Goal: Task Accomplishment & Management: Manage account settings

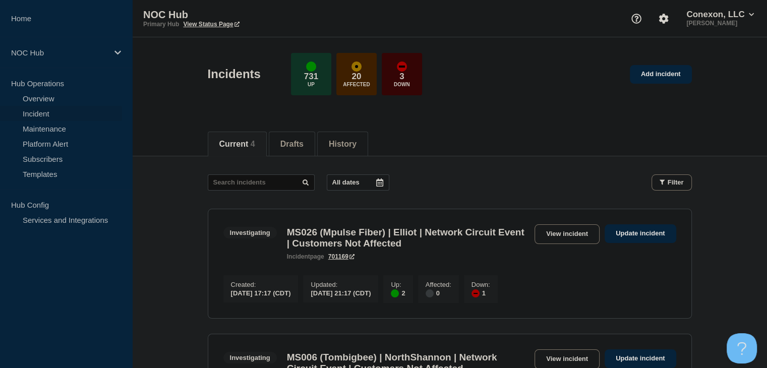
click at [68, 129] on link "Maintenance" at bounding box center [61, 128] width 122 height 15
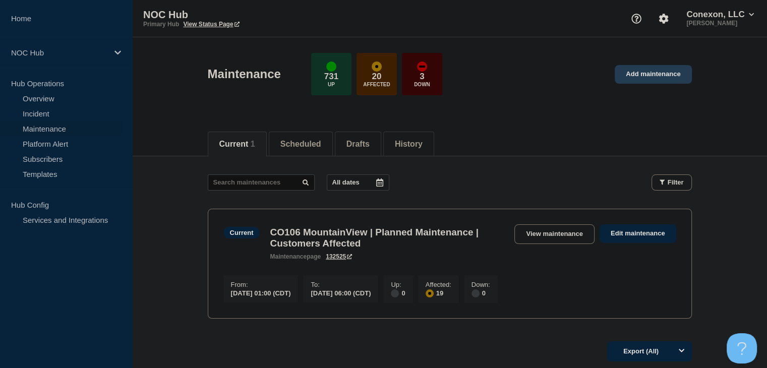
click at [644, 81] on link "Add maintenance" at bounding box center [653, 74] width 77 height 19
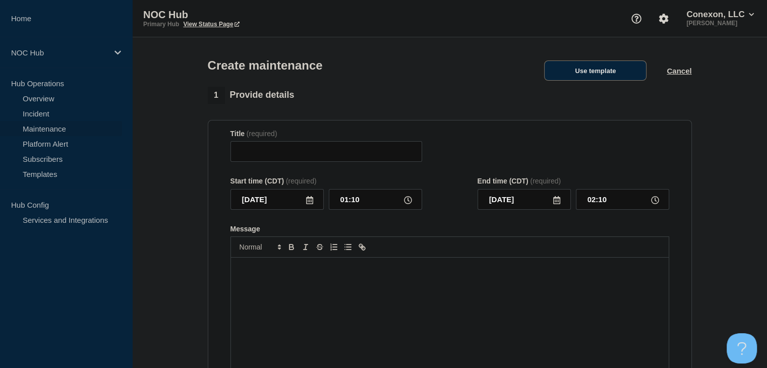
click at [607, 80] on button "Use template" at bounding box center [595, 71] width 102 height 20
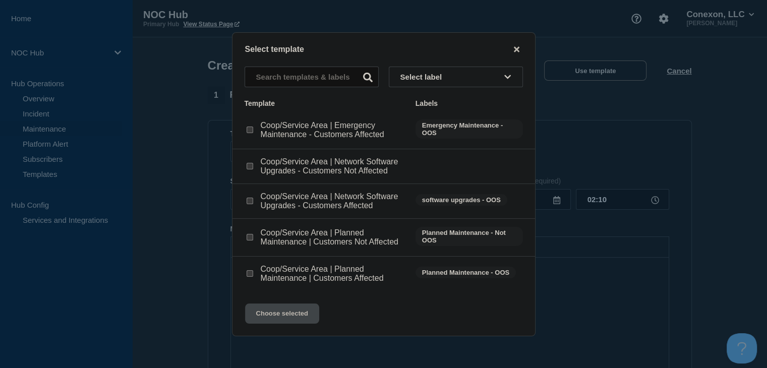
click at [248, 275] on input "Coop/Service Area | Planned Maintenance | Customers Affected checkbox" at bounding box center [250, 273] width 7 height 7
checkbox input "true"
click at [277, 318] on button "Choose selected" at bounding box center [282, 314] width 74 height 20
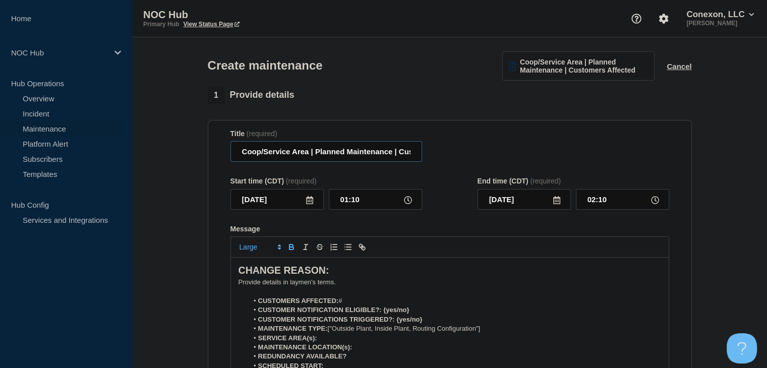
click at [308, 156] on input "Coop/Service Area | Planned Maintenance | Customers Affected" at bounding box center [326, 151] width 192 height 21
drag, startPoint x: 305, startPoint y: 156, endPoint x: 218, endPoint y: 149, distance: 86.5
click at [218, 149] on section "Title (required) Coop/Service Area | Planned Maintenance | Customers Affected S…" at bounding box center [450, 264] width 484 height 289
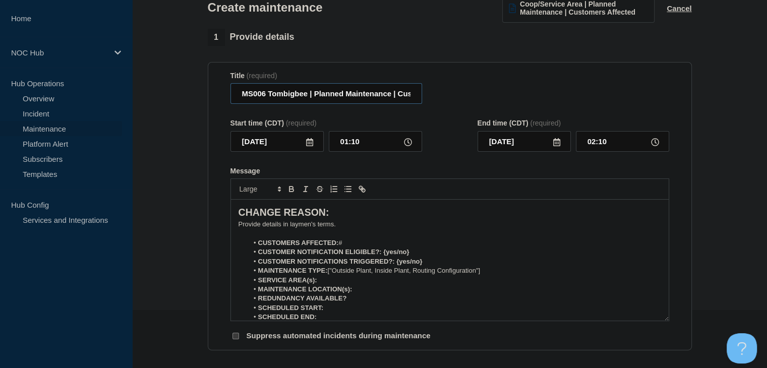
scroll to position [101, 0]
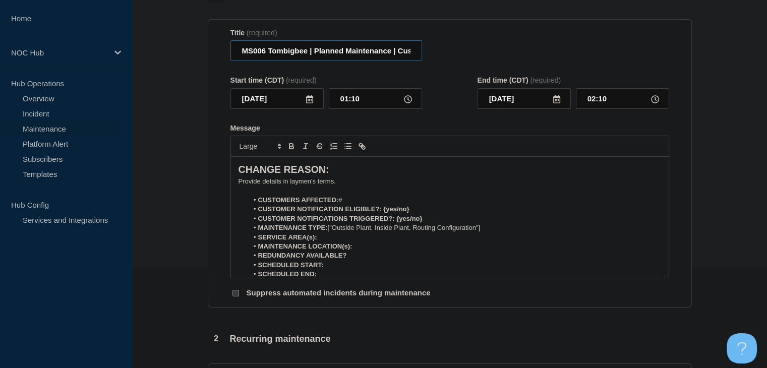
type input "MS006 Tombigbee | Planned Maintenance | Customers Affected"
click at [345, 100] on input "01:10" at bounding box center [375, 98] width 93 height 21
type input "02:00"
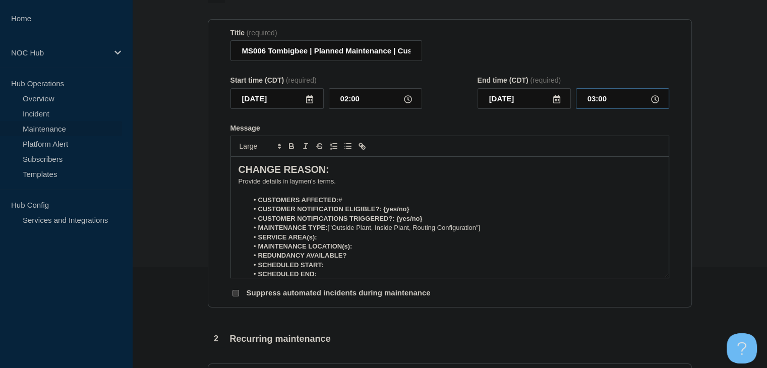
click at [589, 102] on input "03:00" at bounding box center [622, 98] width 93 height 21
type input "06:00"
drag, startPoint x: 422, startPoint y: 212, endPoint x: 387, endPoint y: 214, distance: 34.8
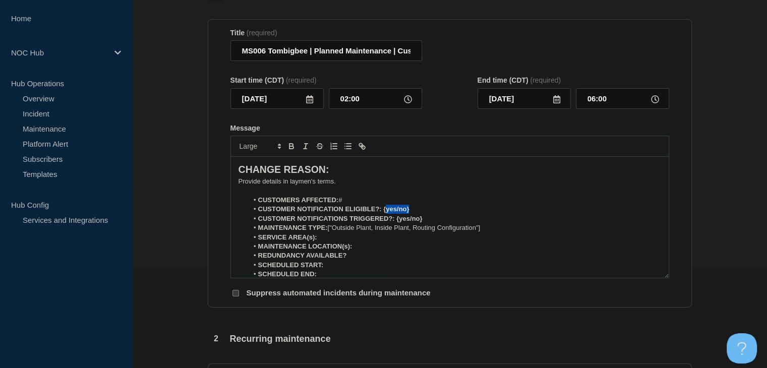
click at [387, 214] on li "CUSTOMER NOTIFICATION ELIGIBLE?: {yes/no}" at bounding box center [454, 209] width 413 height 9
click at [437, 223] on li "CUSTOMER NOTIFICATIONS TRIGGERED?: {yes/no}" at bounding box center [454, 218] width 413 height 9
drag, startPoint x: 437, startPoint y: 223, endPoint x: 403, endPoint y: 225, distance: 33.8
click at [403, 223] on li "CUSTOMER NOTIFICATIONS TRIGGERED?: {yes/no}" at bounding box center [454, 218] width 413 height 9
click at [403, 223] on li "CUSTOMER NOTIFICATIONS TRIGGERED?:" at bounding box center [454, 218] width 413 height 9
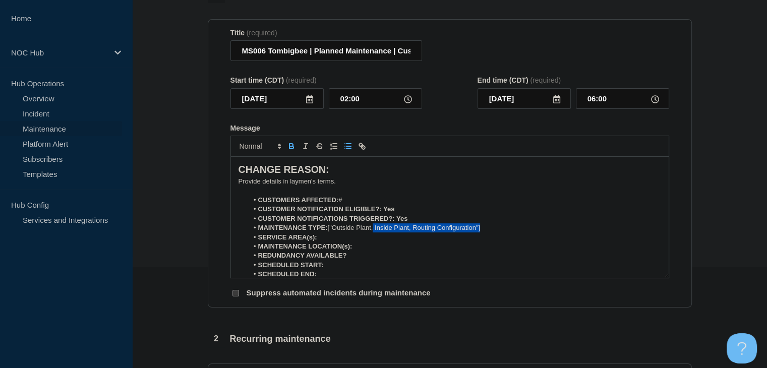
drag, startPoint x: 494, startPoint y: 232, endPoint x: 375, endPoint y: 233, distance: 118.5
click at [375, 232] on li "MAINTENANCE TYPE: ["Outside Plant, Inside Plant, Routing Configuration"]" at bounding box center [454, 227] width 413 height 9
click at [333, 232] on li "MAINTENANCE TYPE: ["Outside Plant" at bounding box center [454, 227] width 413 height 9
click at [334, 239] on li "SERVICE AREA(s):" at bounding box center [454, 237] width 413 height 9
click at [362, 260] on li "REDUNDANCY AVAILABLE?" at bounding box center [454, 255] width 413 height 9
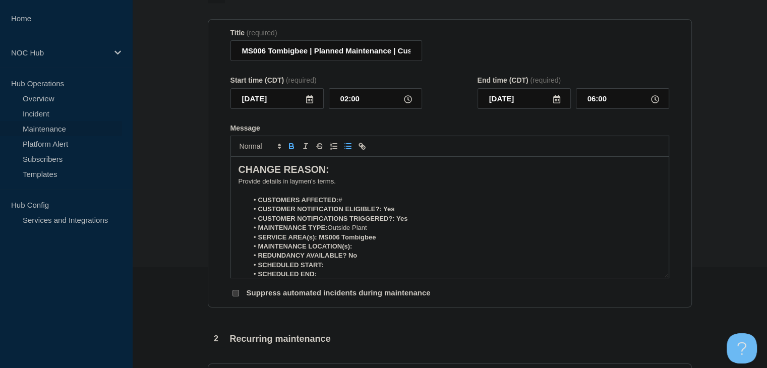
click at [370, 195] on p "Message" at bounding box center [450, 190] width 423 height 9
click at [360, 200] on li "CUSTOMERS AFFECTED: #" at bounding box center [454, 200] width 413 height 9
drag, startPoint x: 383, startPoint y: 203, endPoint x: 341, endPoint y: 202, distance: 41.9
click at [341, 202] on li "CUSTOMERS AFFECTED: Up to 1,351" at bounding box center [454, 200] width 413 height 9
click at [290, 142] on div at bounding box center [449, 146] width 439 height 21
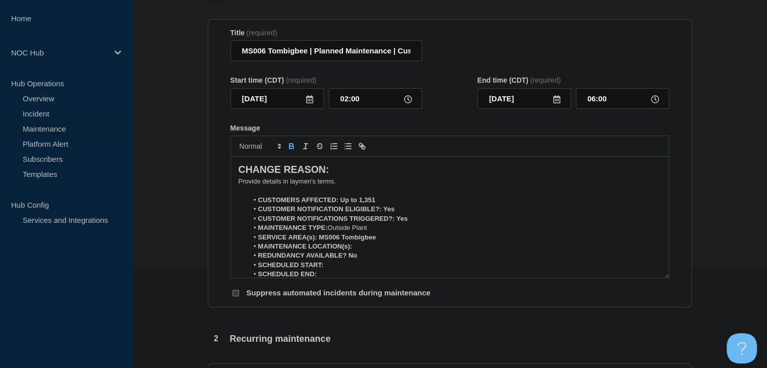
click at [290, 146] on icon "Toggle bold text" at bounding box center [291, 146] width 9 height 9
click at [290, 149] on icon "Toggle bold text" at bounding box center [291, 147] width 4 height 3
drag, startPoint x: 398, startPoint y: 212, endPoint x: 383, endPoint y: 212, distance: 15.1
click at [383, 212] on li "CUSTOMER NOTIFICATION ELIGIBLE?: Yes" at bounding box center [454, 209] width 413 height 9
click at [290, 149] on icon "Toggle bold text" at bounding box center [291, 147] width 4 height 3
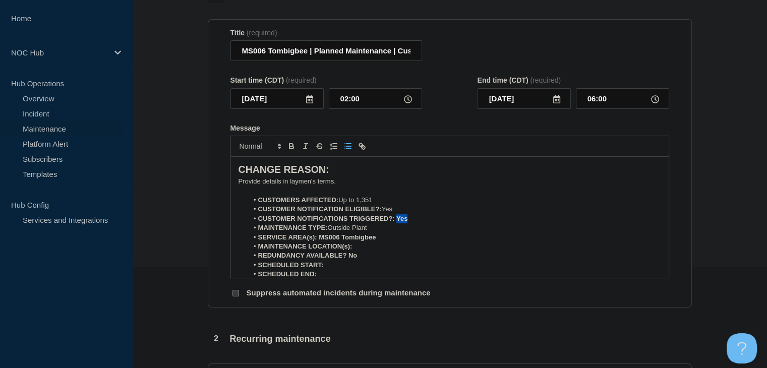
drag, startPoint x: 416, startPoint y: 222, endPoint x: 366, endPoint y: 199, distance: 54.8
click at [397, 223] on li "CUSTOMER NOTIFICATIONS TRIGGERED?: Yes" at bounding box center [454, 218] width 413 height 9
click at [290, 151] on icon "Toggle bold text" at bounding box center [291, 146] width 9 height 9
drag, startPoint x: 385, startPoint y: 243, endPoint x: 321, endPoint y: 240, distance: 64.1
click at [321, 240] on li "SERVICE AREA(s): MS006 Tombigbee" at bounding box center [454, 237] width 413 height 9
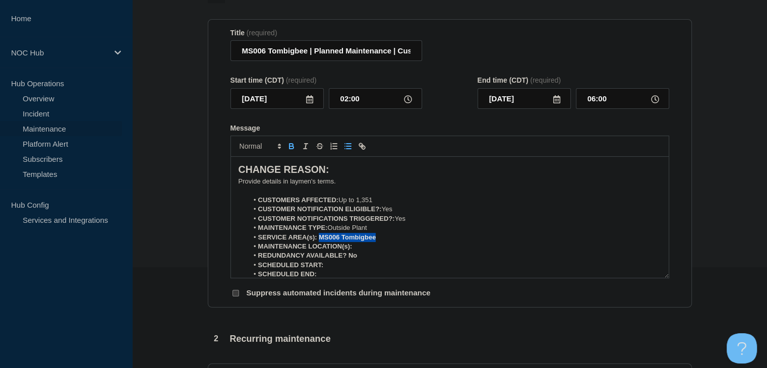
click at [292, 149] on icon "Toggle bold text" at bounding box center [291, 147] width 4 height 3
drag, startPoint x: 360, startPoint y: 260, endPoint x: 348, endPoint y: 260, distance: 12.1
click at [348, 260] on li "REDUNDANCY AVAILABLE? No" at bounding box center [454, 255] width 413 height 9
click at [293, 151] on icon "Toggle bold text" at bounding box center [291, 146] width 9 height 9
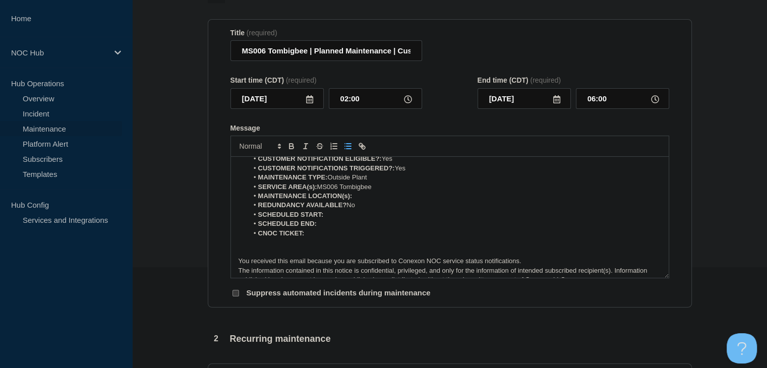
click at [348, 214] on li "SCHEDULED START:" at bounding box center [454, 214] width 413 height 9
click at [354, 238] on li "CNOC TICKET:" at bounding box center [454, 233] width 413 height 9
drag, startPoint x: 393, startPoint y: 219, endPoint x: 323, endPoint y: 216, distance: 70.2
click at [323, 216] on li "SCHEDULED START: 08152025, 02:00 CDT" at bounding box center [454, 214] width 413 height 9
click at [290, 149] on icon "Toggle bold text" at bounding box center [291, 147] width 4 height 3
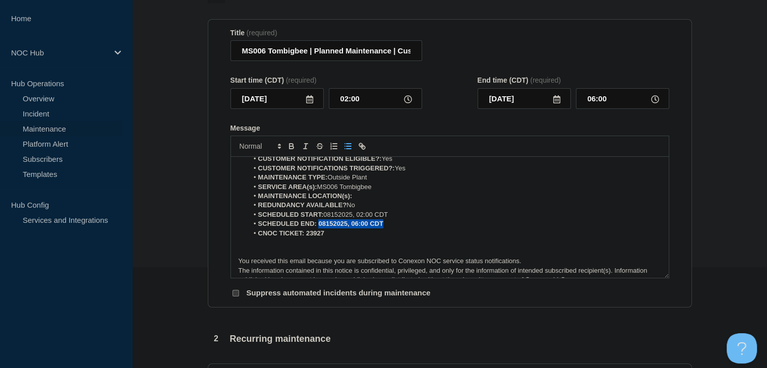
drag, startPoint x: 390, startPoint y: 227, endPoint x: 318, endPoint y: 228, distance: 71.6
click at [318, 228] on li "SCHEDULED END: 08152025, 06:00 CDT" at bounding box center [454, 223] width 413 height 9
click at [291, 145] on icon "Toggle bold text" at bounding box center [291, 146] width 9 height 9
drag, startPoint x: 326, startPoint y: 236, endPoint x: 306, endPoint y: 237, distance: 20.7
click at [306, 237] on li "CNOC TICKET: 23927" at bounding box center [454, 233] width 413 height 9
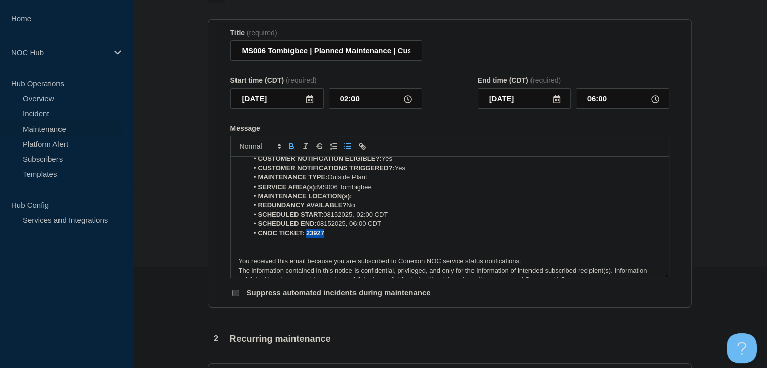
click at [289, 146] on icon "Toggle bold text" at bounding box center [291, 146] width 9 height 9
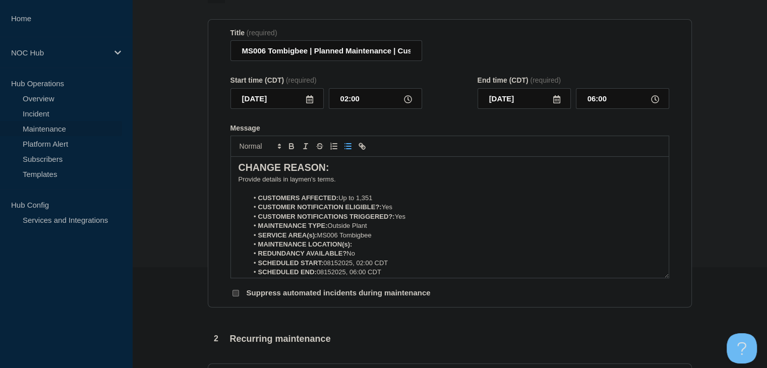
scroll to position [0, 0]
click at [319, 186] on p "﻿Provide details in laymen's terms." at bounding box center [450, 181] width 423 height 9
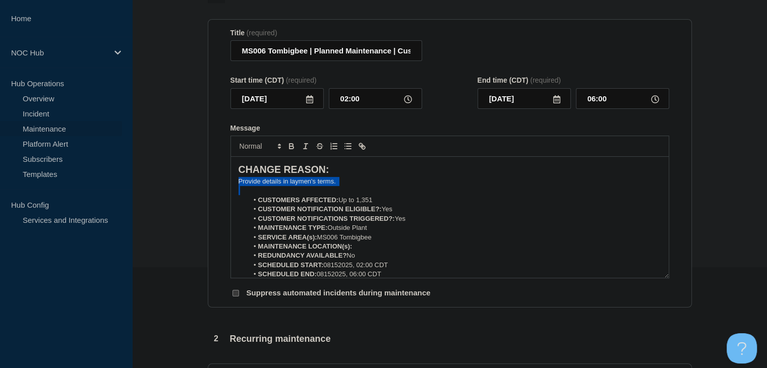
click at [319, 186] on p "﻿Provide details in laymen's terms." at bounding box center [450, 181] width 423 height 9
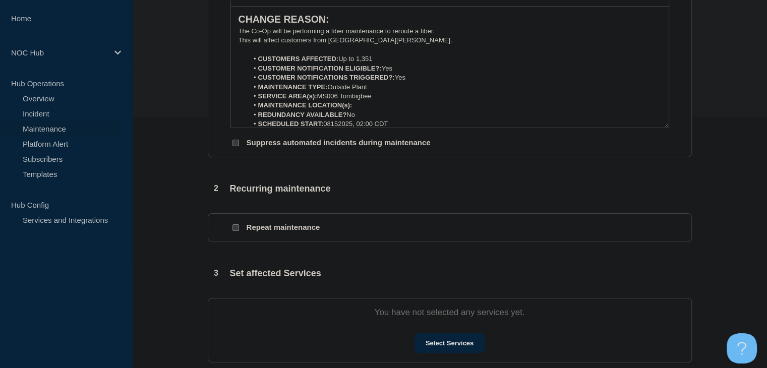
scroll to position [252, 0]
click at [434, 338] on button "Select Services" at bounding box center [450, 342] width 70 height 20
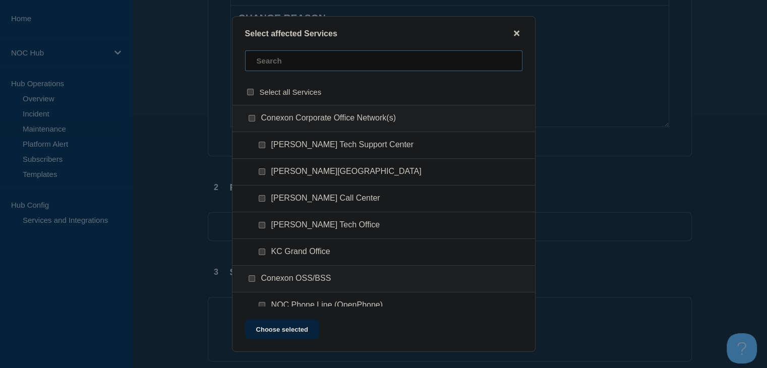
click at [277, 64] on input "text" at bounding box center [383, 60] width 277 height 21
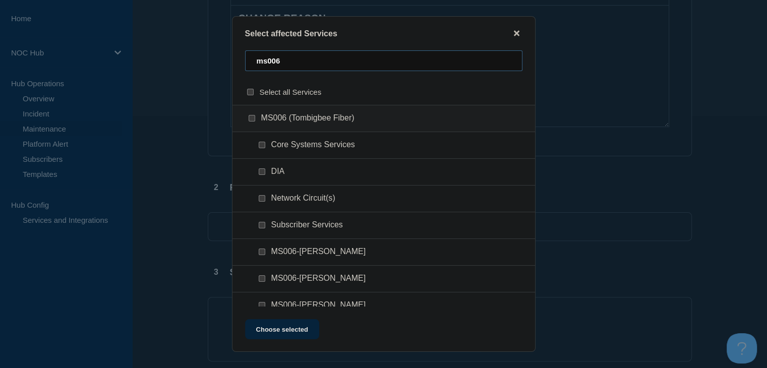
type input "ms006"
click at [262, 199] on input "Network Circuit(s) checkbox" at bounding box center [262, 198] width 7 height 7
checkbox input "true"
click at [264, 226] on input "Subscriber Services checkbox" at bounding box center [262, 225] width 7 height 7
checkbox input "true"
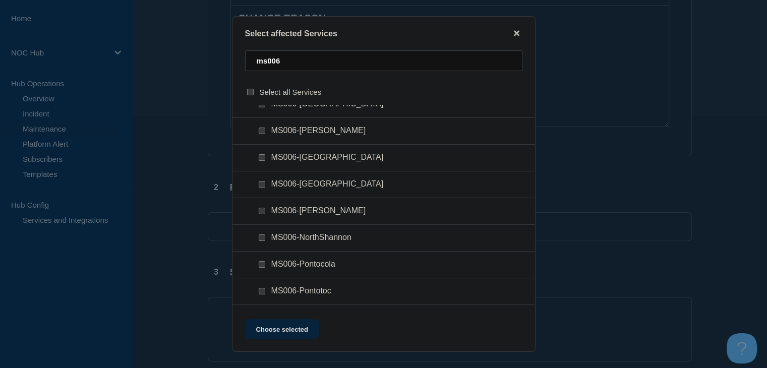
scroll to position [353, 0]
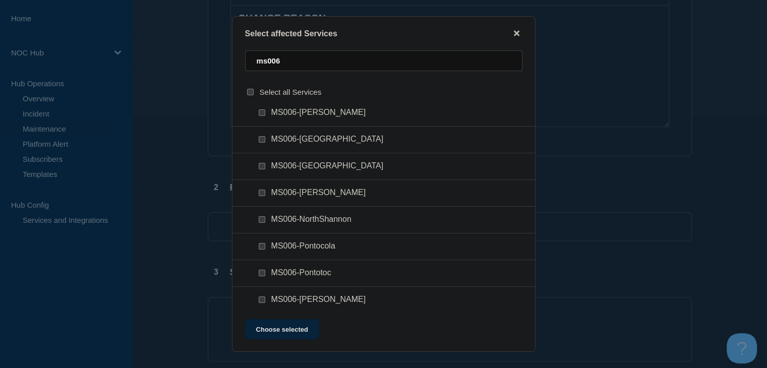
click at [261, 220] on input "MS006-NorthShannon checkbox" at bounding box center [262, 219] width 7 height 7
checkbox input "true"
click at [262, 330] on button "Choose selected" at bounding box center [282, 329] width 74 height 20
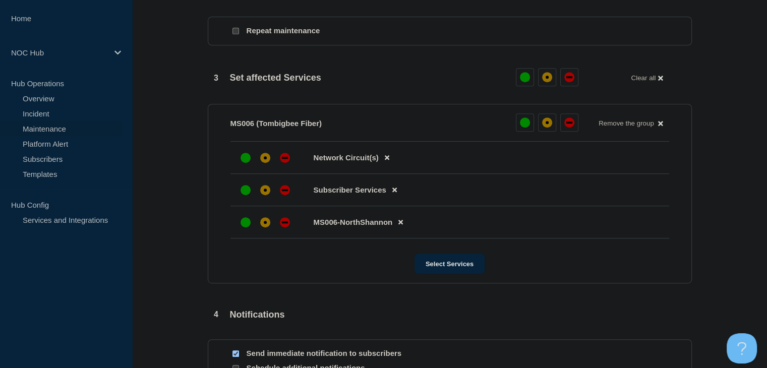
scroll to position [454, 0]
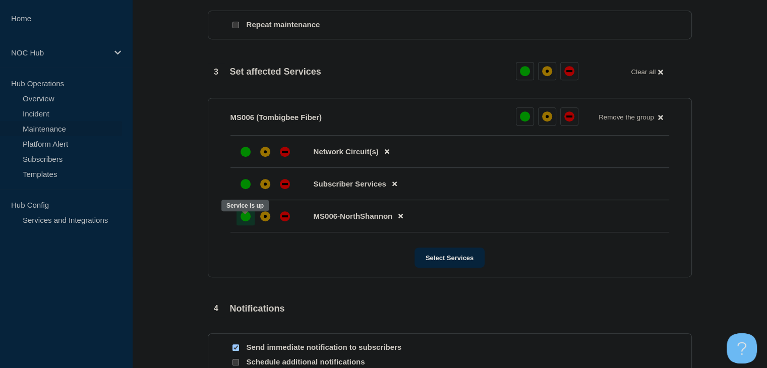
click at [248, 221] on div "up" at bounding box center [246, 216] width 10 height 10
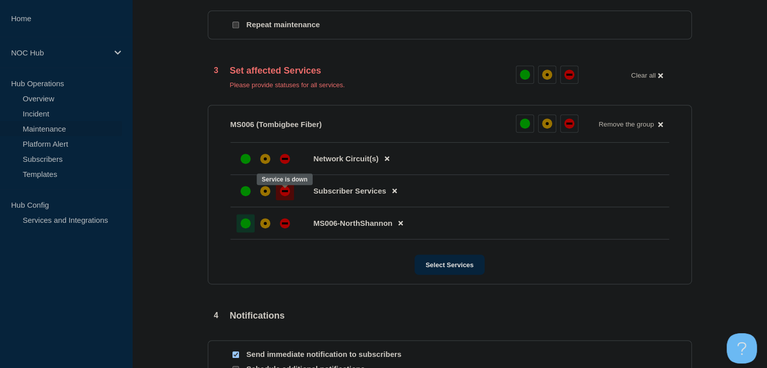
click at [283, 192] on div "down" at bounding box center [285, 191] width 6 height 2
click at [282, 168] on div at bounding box center [285, 159] width 18 height 18
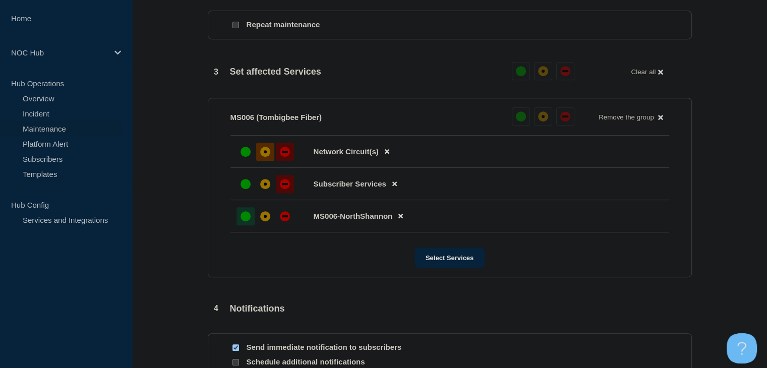
click at [271, 152] on div at bounding box center [265, 152] width 18 height 18
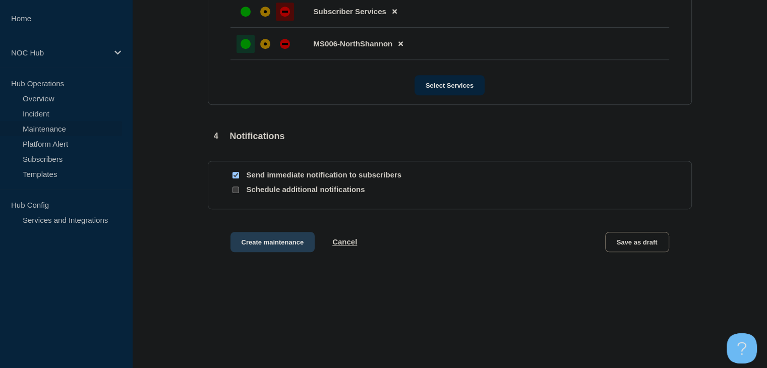
scroll to position [632, 0]
click at [260, 246] on button "Create maintenance" at bounding box center [272, 242] width 85 height 20
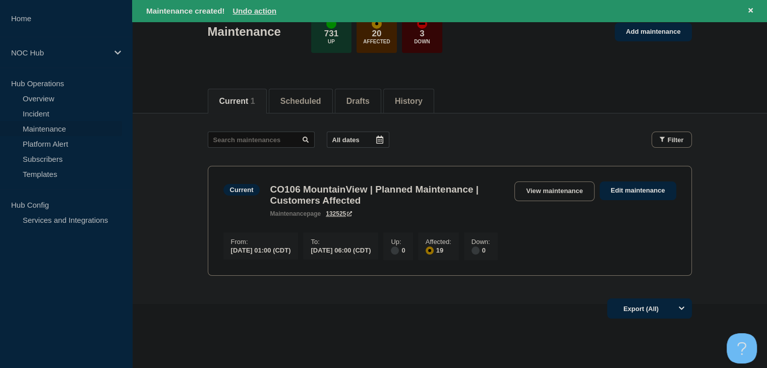
scroll to position [11, 0]
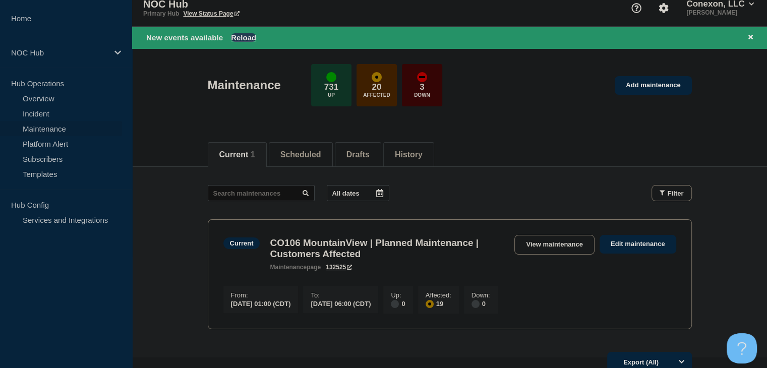
click at [234, 35] on button "Reload" at bounding box center [243, 37] width 25 height 9
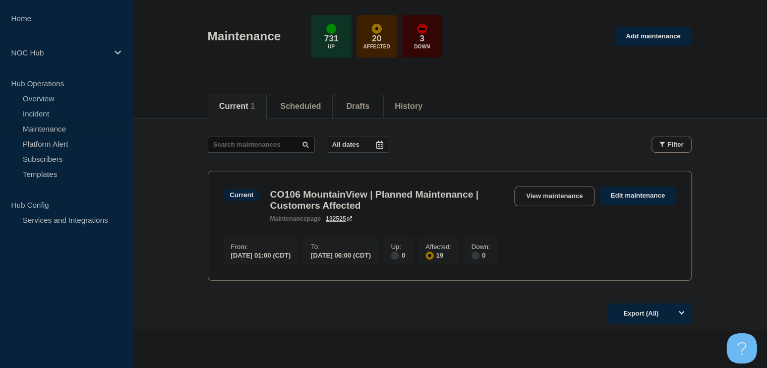
scroll to position [90, 0]
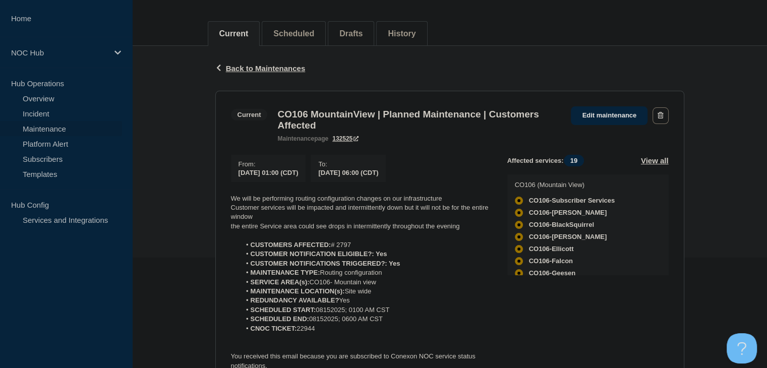
scroll to position [151, 0]
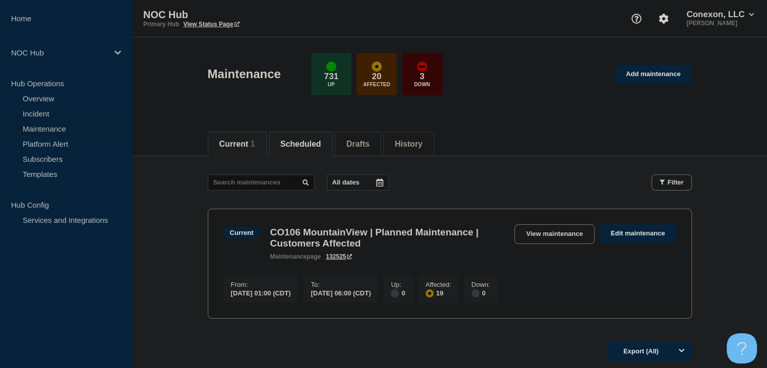
click at [297, 146] on button "Scheduled" at bounding box center [300, 144] width 41 height 9
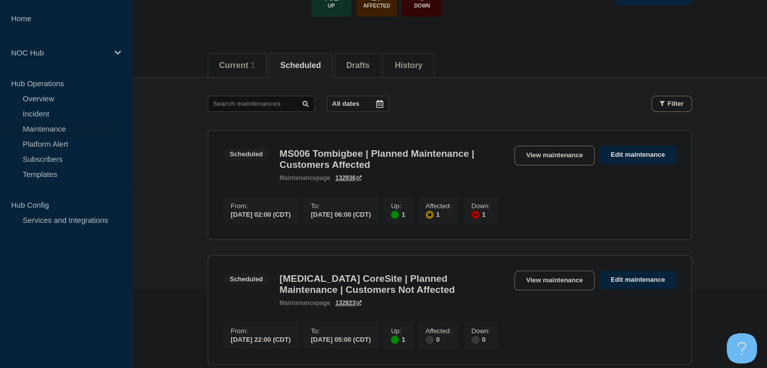
scroll to position [101, 0]
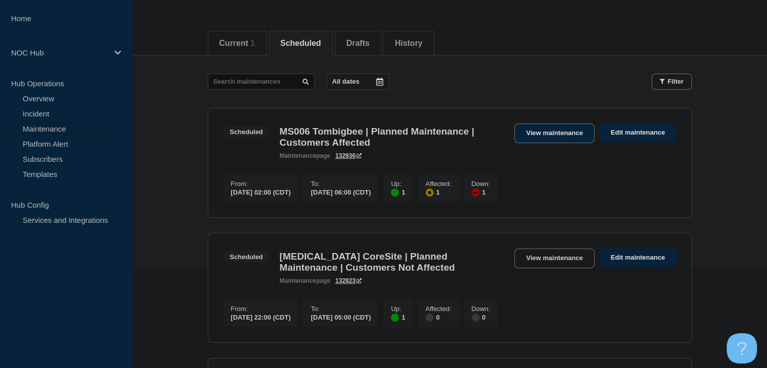
click at [580, 135] on link "View maintenance" at bounding box center [554, 134] width 80 height 20
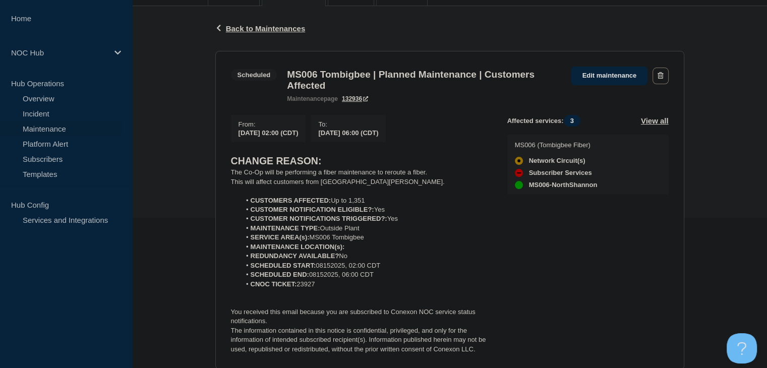
scroll to position [151, 0]
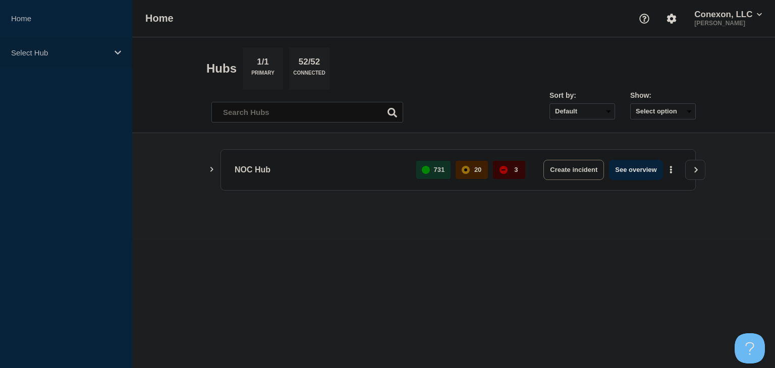
click at [65, 56] on p "Select Hub" at bounding box center [59, 52] width 97 height 9
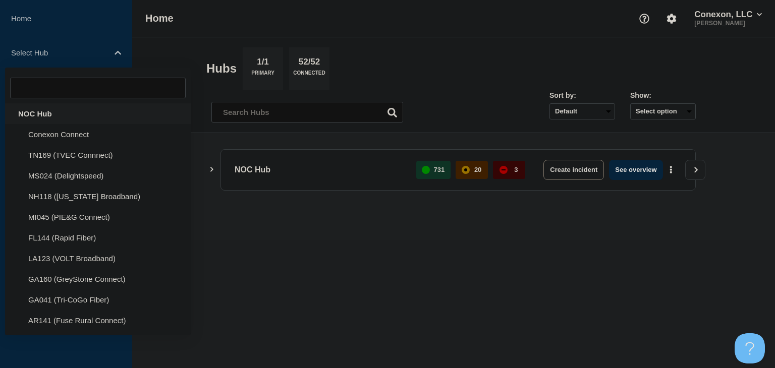
click at [56, 106] on div "NOC Hub" at bounding box center [98, 113] width 186 height 21
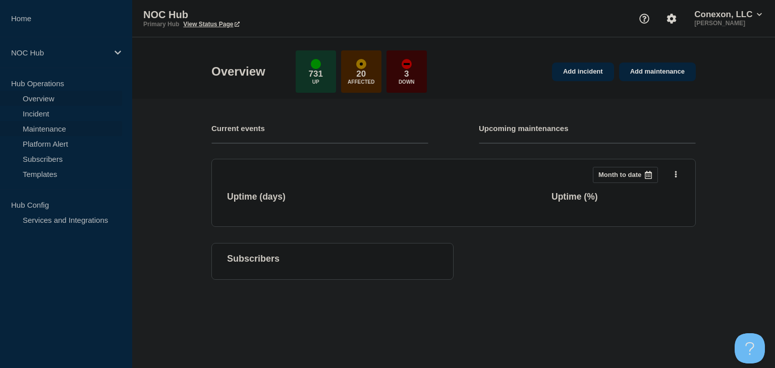
click at [50, 128] on link "Maintenance" at bounding box center [61, 128] width 122 height 15
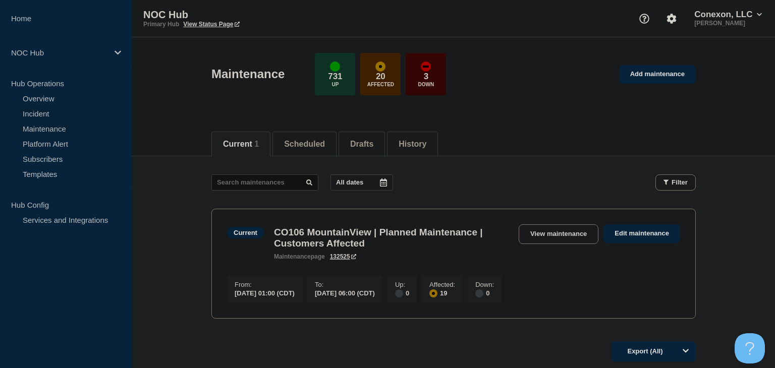
click at [44, 111] on link "Incident" at bounding box center [61, 113] width 122 height 15
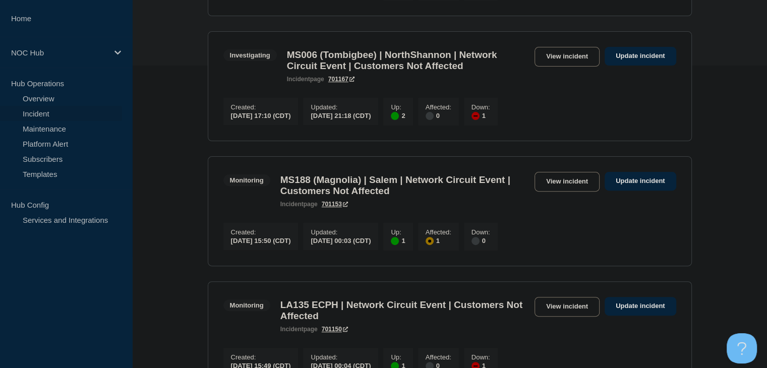
scroll to position [353, 0]
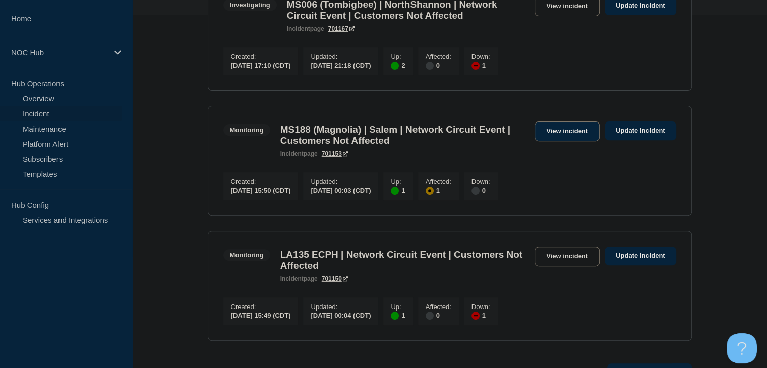
drag, startPoint x: 553, startPoint y: 152, endPoint x: 552, endPoint y: 145, distance: 7.6
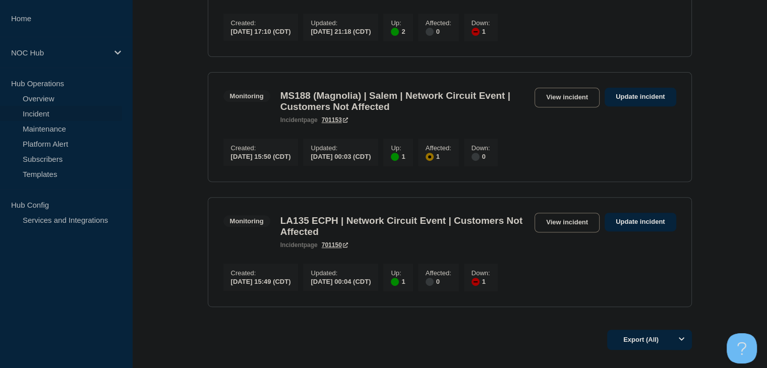
scroll to position [454, 0]
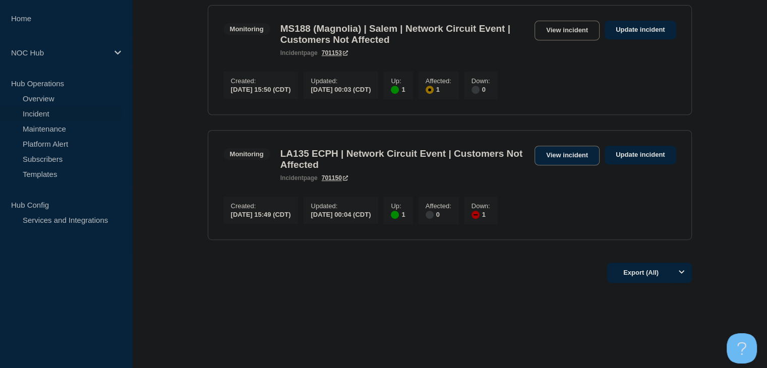
click at [566, 162] on link "View incident" at bounding box center [567, 156] width 65 height 20
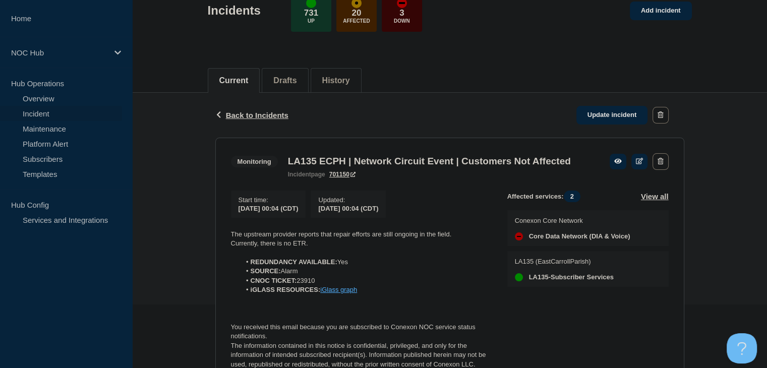
scroll to position [151, 0]
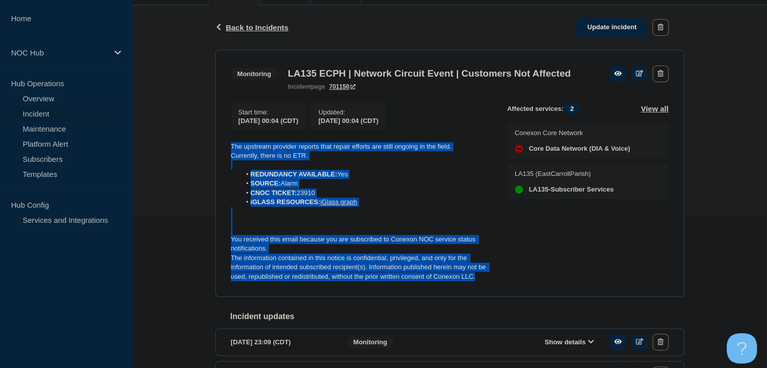
drag, startPoint x: 491, startPoint y: 295, endPoint x: 229, endPoint y: 160, distance: 294.1
click at [229, 160] on section "Monitoring LA135 ECPH | Network Circuit Event | Customers Not Affected incident…" at bounding box center [449, 174] width 469 height 248
copy div "The upstream provider reports that repair efforts are still ongoing in the fiel…"
click at [613, 29] on link "Update incident" at bounding box center [612, 27] width 72 height 19
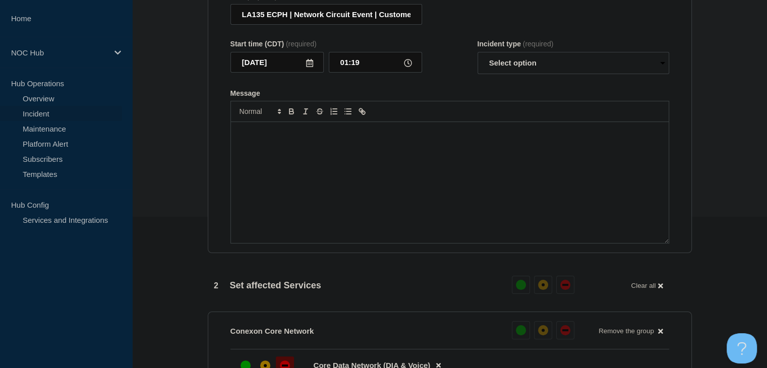
click at [276, 198] on div "Message" at bounding box center [450, 182] width 438 height 121
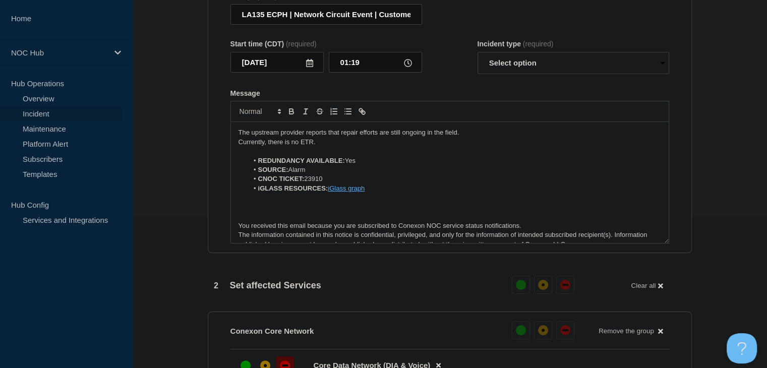
scroll to position [5, 0]
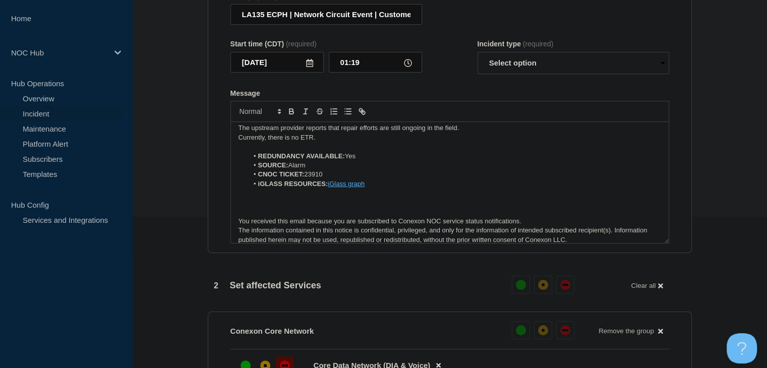
click at [327, 142] on p "Currently, there is no ETR." at bounding box center [450, 137] width 423 height 9
click at [305, 142] on p "Currently, there is no ETR." at bounding box center [450, 137] width 423 height 9
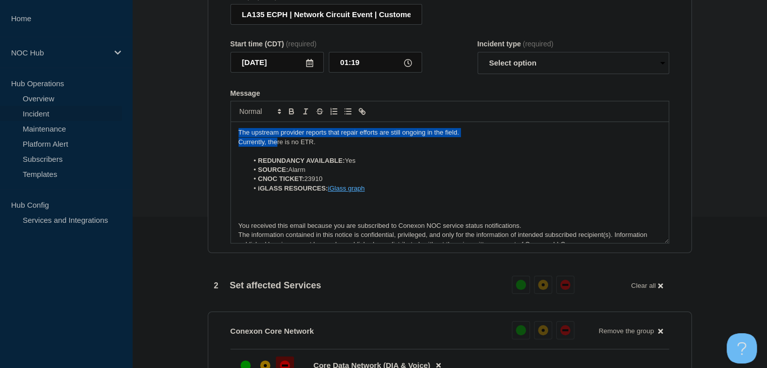
drag, startPoint x: 263, startPoint y: 139, endPoint x: 214, endPoint y: 132, distance: 49.4
click at [214, 132] on section "Title (required) LA135 ECPH | Network Circuit Event | Customers Not Affected St…" at bounding box center [450, 118] width 484 height 271
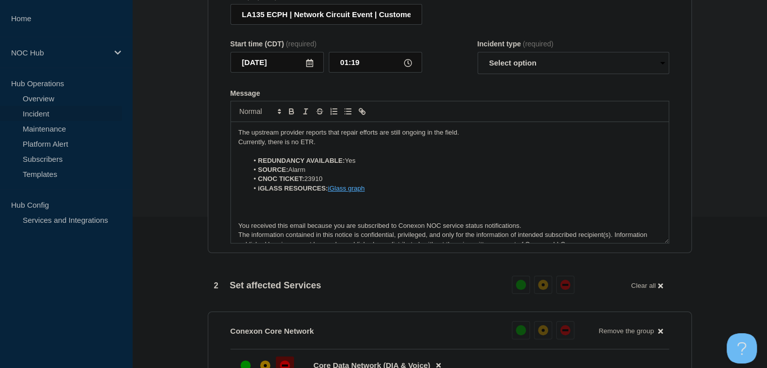
click at [320, 147] on p "Currently, there is no ETR." at bounding box center [450, 142] width 423 height 9
click at [371, 137] on p "The upstream provider reports that repair efforts are still ongoing in the fiel…" at bounding box center [450, 132] width 423 height 9
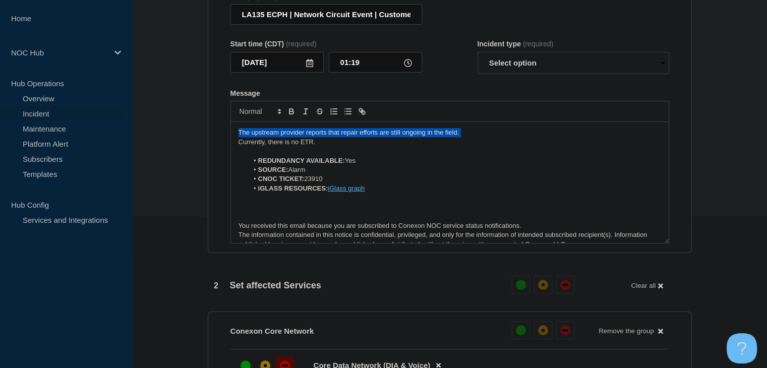
click at [371, 137] on p "The upstream provider reports that repair efforts are still ongoing in the fiel…" at bounding box center [450, 132] width 423 height 9
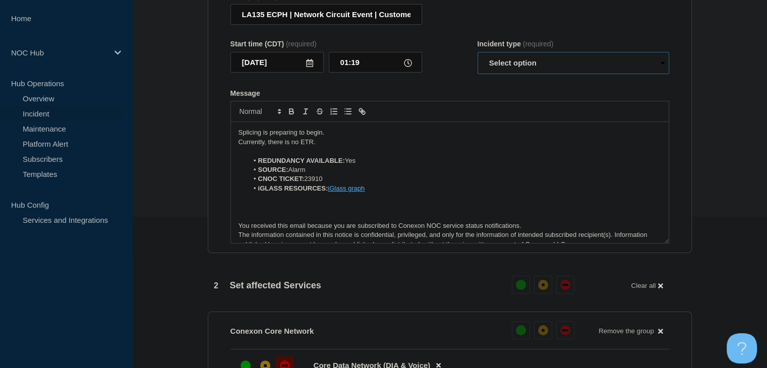
drag, startPoint x: 544, startPoint y: 70, endPoint x: 541, endPoint y: 76, distance: 6.8
click at [544, 70] on select "Select option Investigating Identified Monitoring Resolved" at bounding box center [574, 63] width 192 height 22
select select "monitoring"
click at [478, 58] on select "Select option Investigating Identified Monitoring Resolved" at bounding box center [574, 63] width 192 height 22
click at [463, 74] on div "Start time (CDT) (required) 2025-08-15 01:19 Incident type (required) Select op…" at bounding box center [449, 57] width 439 height 34
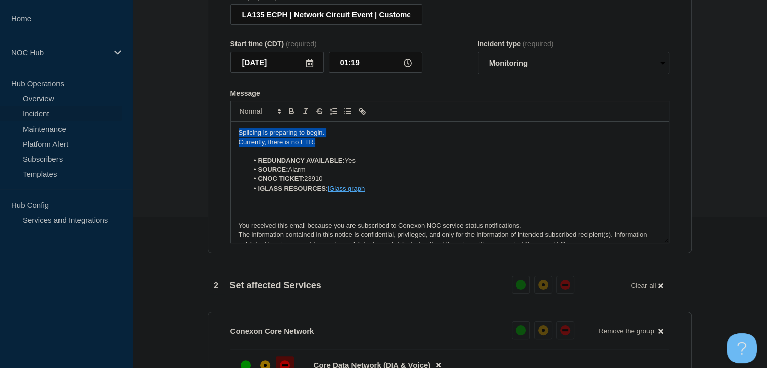
drag, startPoint x: 319, startPoint y: 149, endPoint x: 218, endPoint y: 139, distance: 100.9
click at [210, 140] on section "Title (required) LA135 ECPH | Network Circuit Event | Customers Not Affected St…" at bounding box center [450, 118] width 484 height 271
copy div "Splicing is preparing to begin. Currently, there is no ETR."
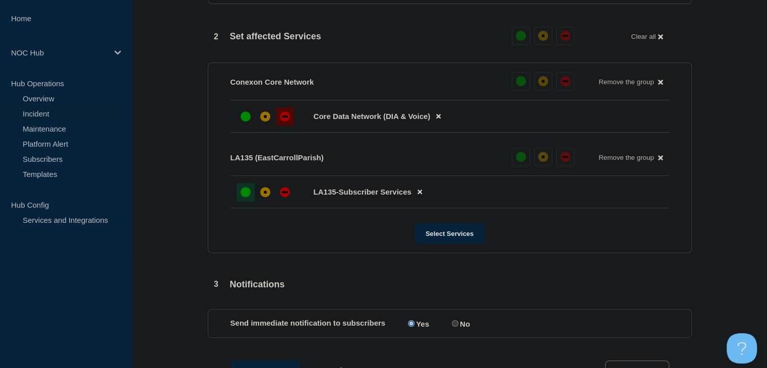
scroll to position [454, 0]
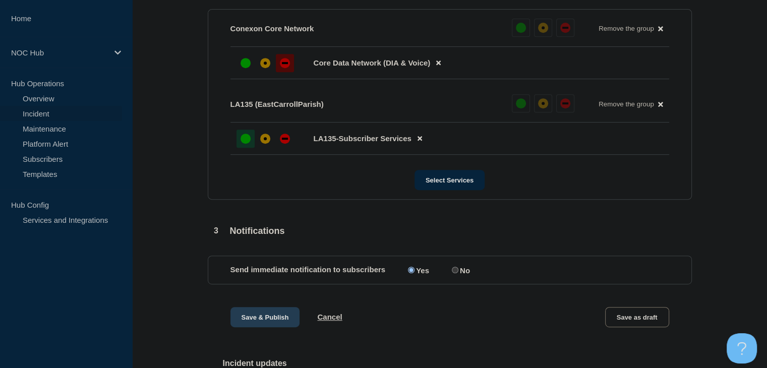
click at [243, 327] on button "Save & Publish" at bounding box center [265, 317] width 70 height 20
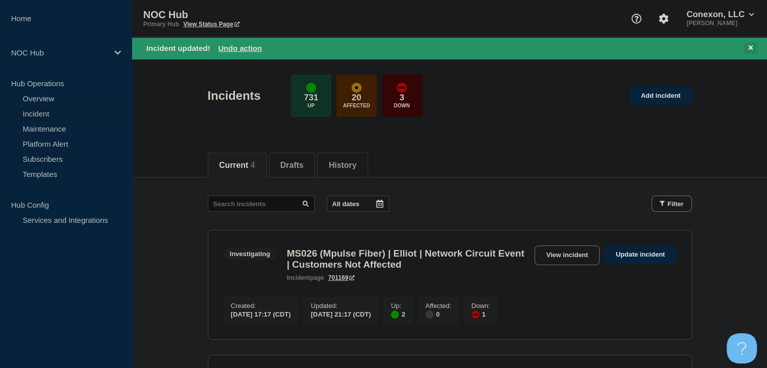
click at [754, 46] on button at bounding box center [750, 48] width 13 height 12
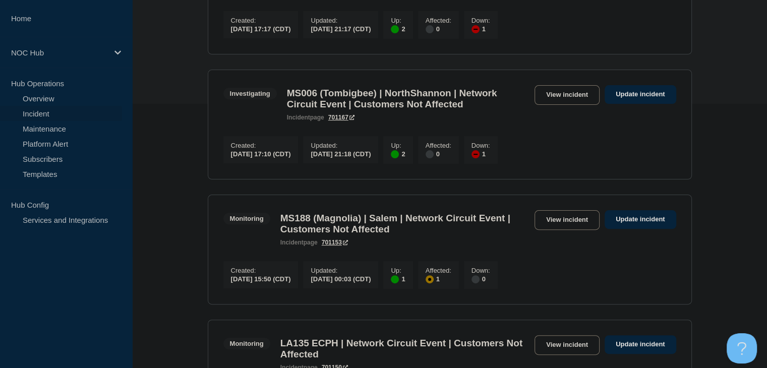
scroll to position [403, 0]
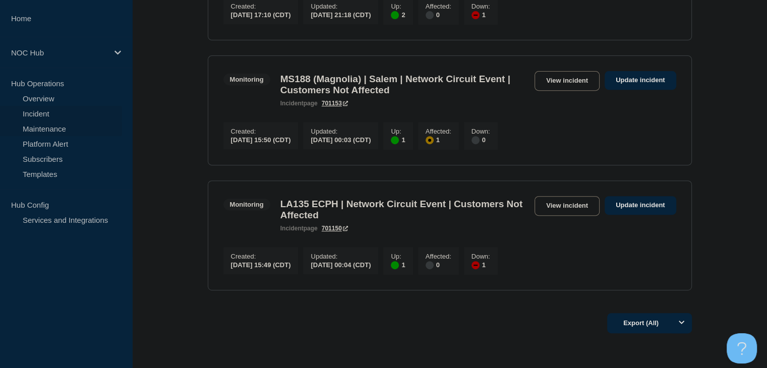
click at [53, 130] on link "Maintenance" at bounding box center [61, 128] width 122 height 15
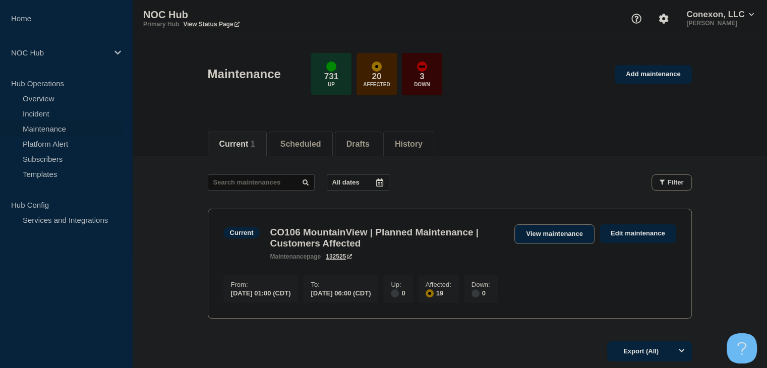
click at [557, 238] on link "View maintenance" at bounding box center [554, 234] width 80 height 20
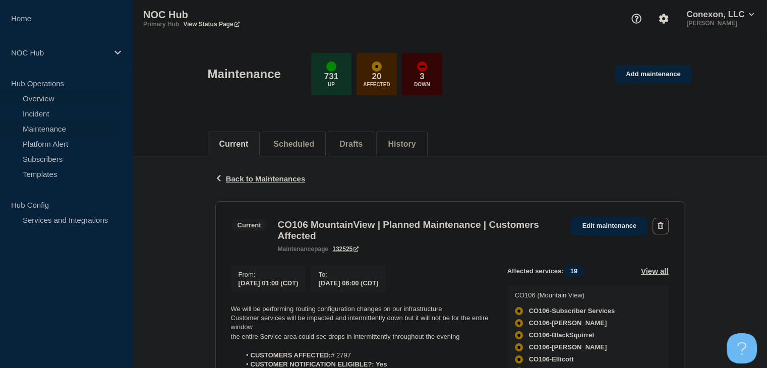
click at [45, 100] on link "Overview" at bounding box center [61, 98] width 122 height 15
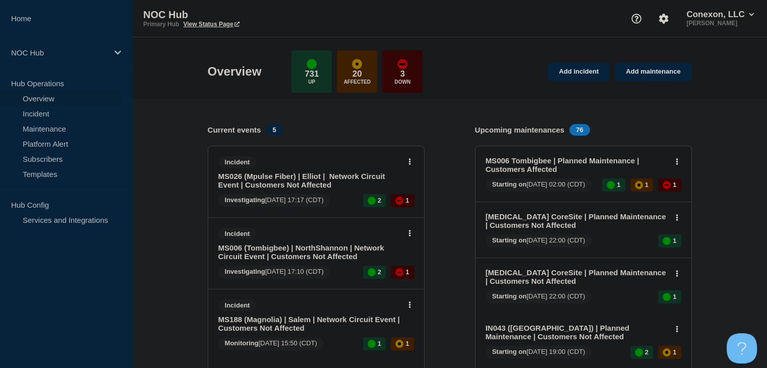
click at [265, 250] on link "MS006 (Tombigbee) | NorthShannon | Network Circuit Event | Customers Not Affect…" at bounding box center [309, 252] width 182 height 17
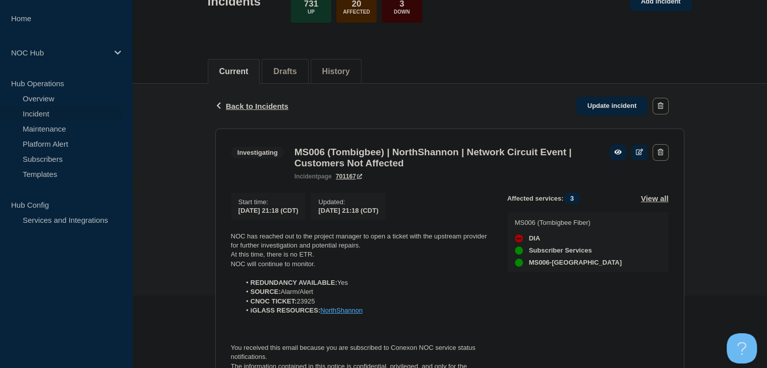
scroll to position [151, 0]
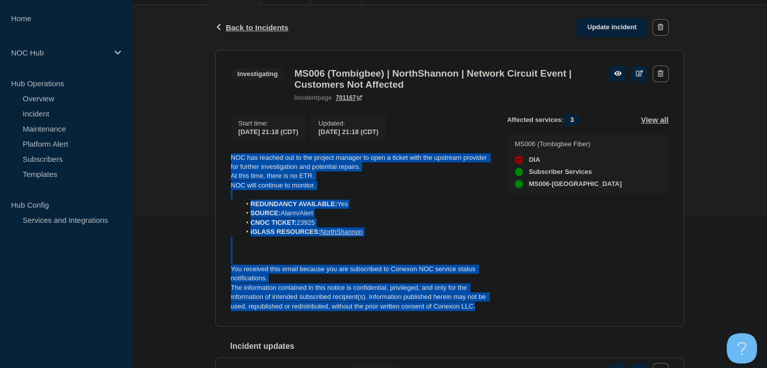
drag, startPoint x: 485, startPoint y: 315, endPoint x: 222, endPoint y: 159, distance: 305.9
click at [221, 159] on section "Investigating MS006 (Tombigbee) | NorthShannon | Network Circuit Event | Custom…" at bounding box center [449, 188] width 469 height 277
copy div "NOC has reached out to the project manager to open a ticket with the upstream p…"
click at [616, 34] on link "Update incident" at bounding box center [612, 27] width 72 height 19
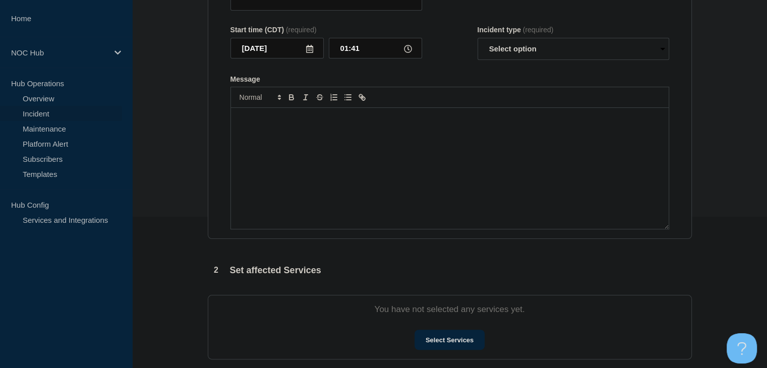
type input "MS006 (Tombigbee) | NorthShannon | Network Circuit Event | Customers Not Affect…"
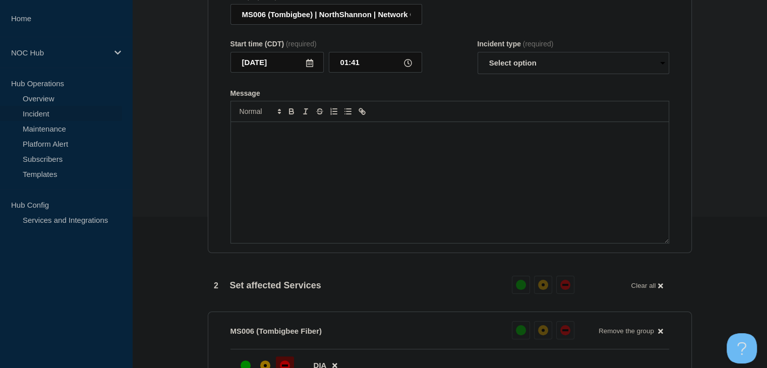
click at [410, 206] on div "Message" at bounding box center [450, 182] width 438 height 121
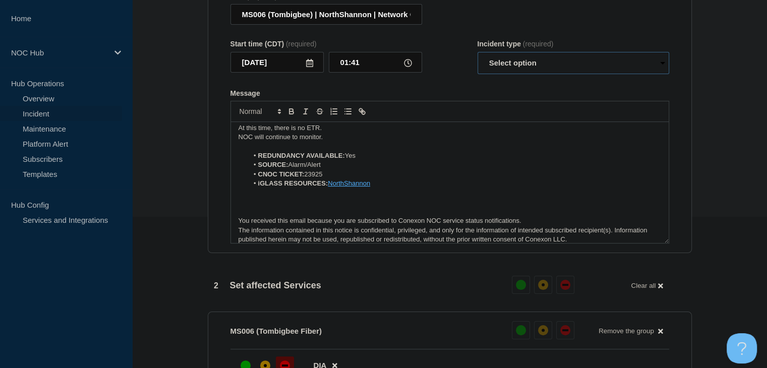
drag, startPoint x: 537, startPoint y: 87, endPoint x: 535, endPoint y: 94, distance: 7.2
click at [537, 74] on select "Select option Investigating Identified Monitoring Resolved" at bounding box center [574, 63] width 192 height 22
select select "monitoring"
click at [478, 74] on select "Select option Investigating Identified Monitoring Resolved" at bounding box center [574, 63] width 192 height 22
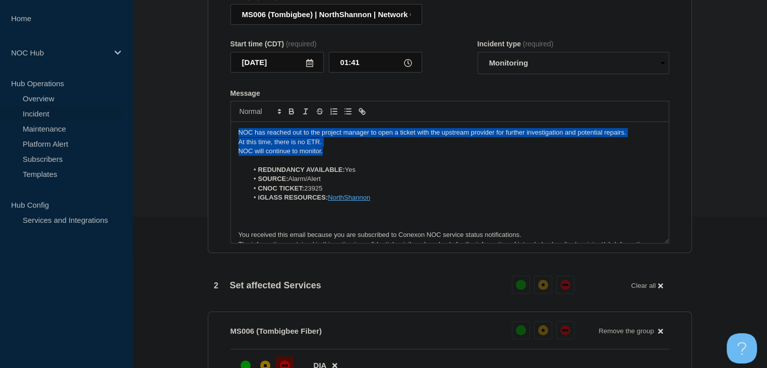
drag, startPoint x: 328, startPoint y: 173, endPoint x: 214, endPoint y: 156, distance: 115.8
click at [214, 156] on section "Title (required) MS006 (Tombigbee) | NorthShannon | Network Circuit Event | Cus…" at bounding box center [450, 118] width 484 height 271
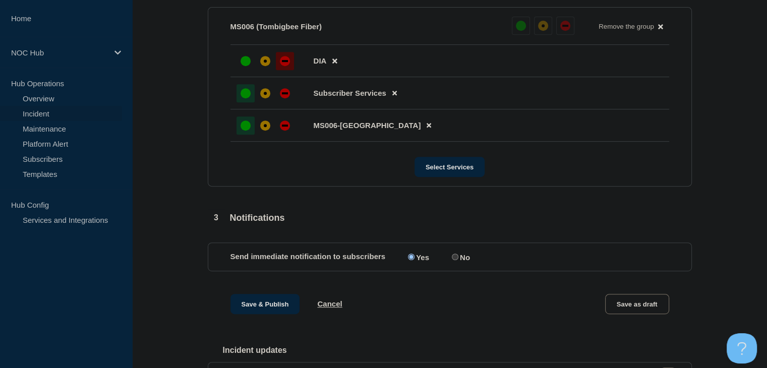
scroll to position [403, 0]
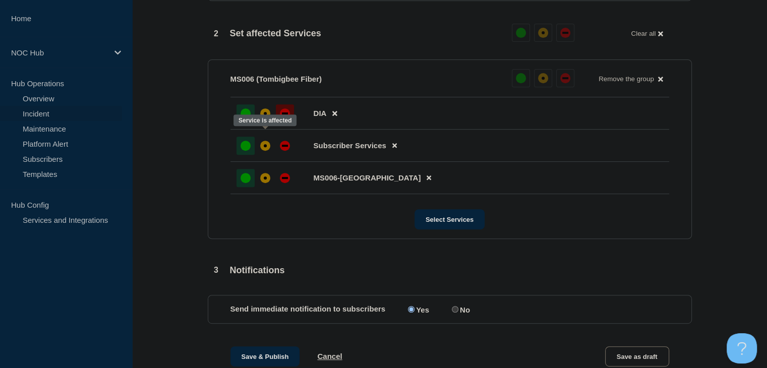
click at [252, 123] on div at bounding box center [246, 113] width 18 height 18
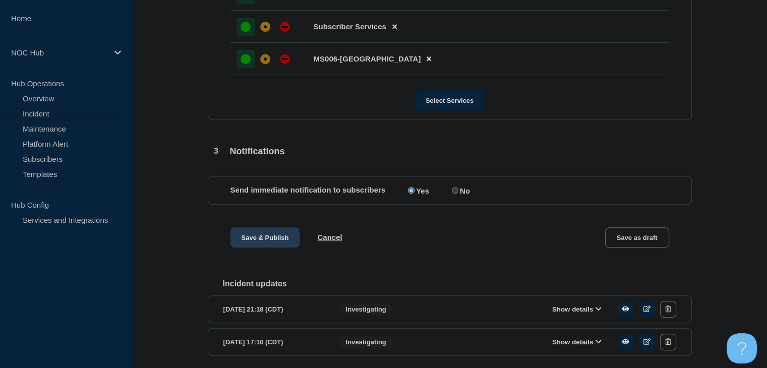
scroll to position [584, 0]
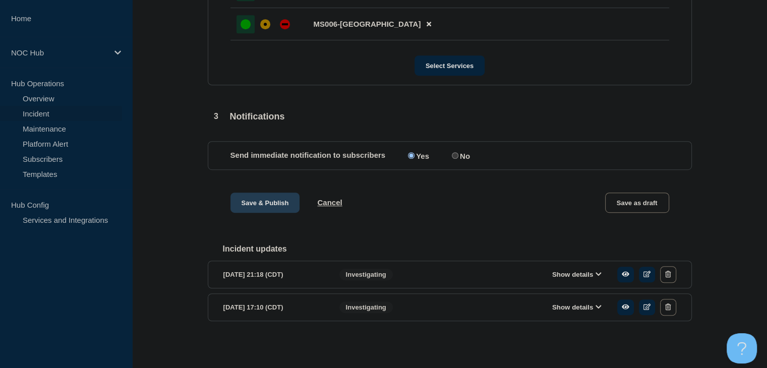
click at [274, 210] on button "Save & Publish" at bounding box center [265, 203] width 70 height 20
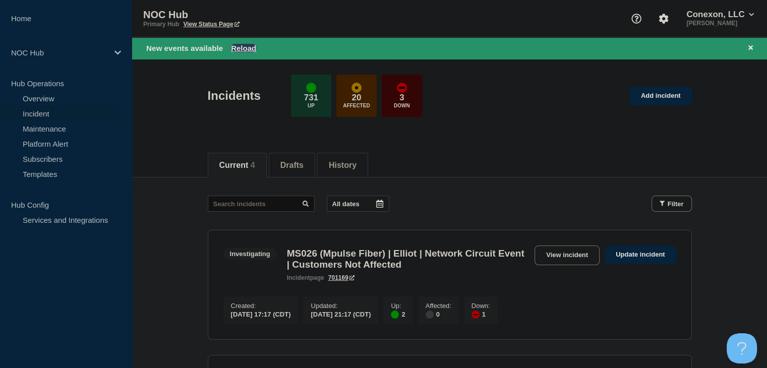
click at [243, 49] on button "Reload" at bounding box center [243, 48] width 25 height 9
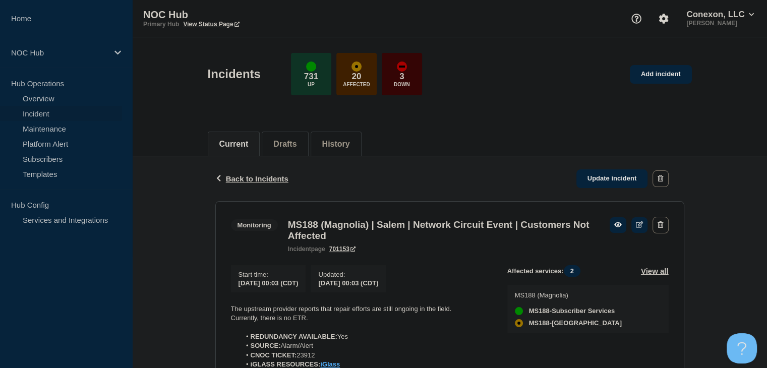
scroll to position [151, 0]
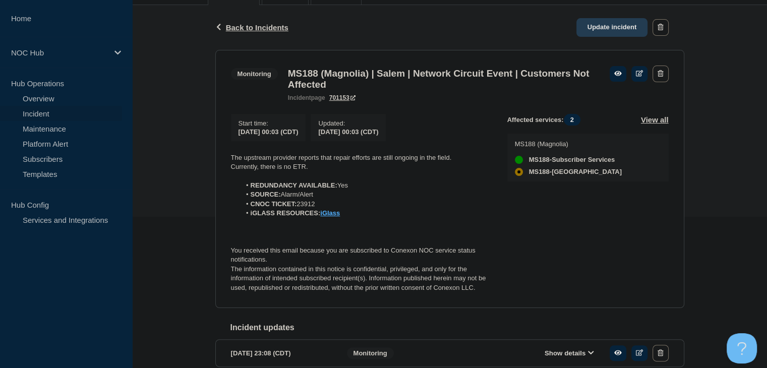
click at [607, 29] on link "Update incident" at bounding box center [612, 27] width 72 height 19
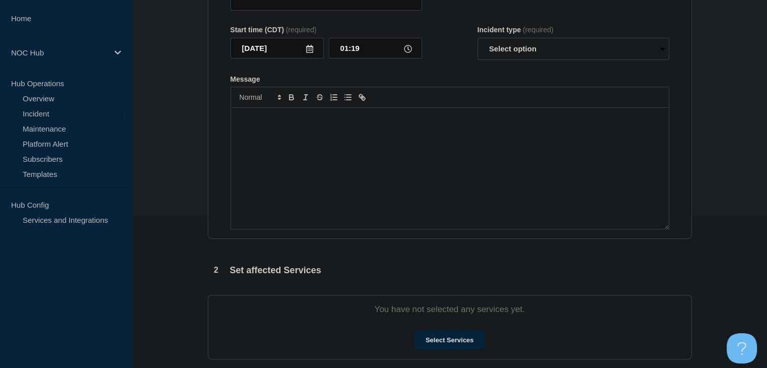
type input "MS188 (Magnolia) | Salem | Network Circuit Event | Customers Not Affected"
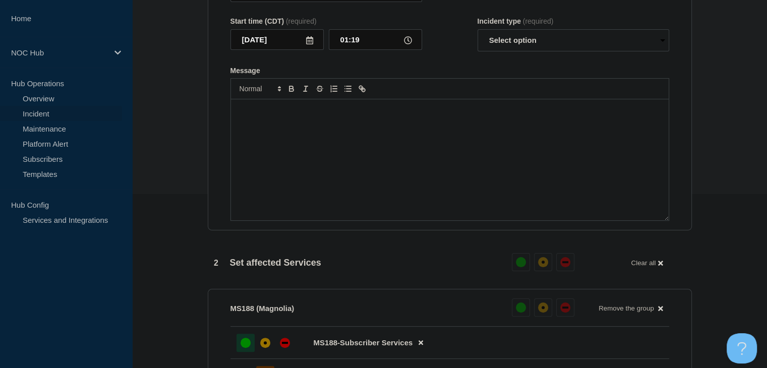
scroll to position [101, 0]
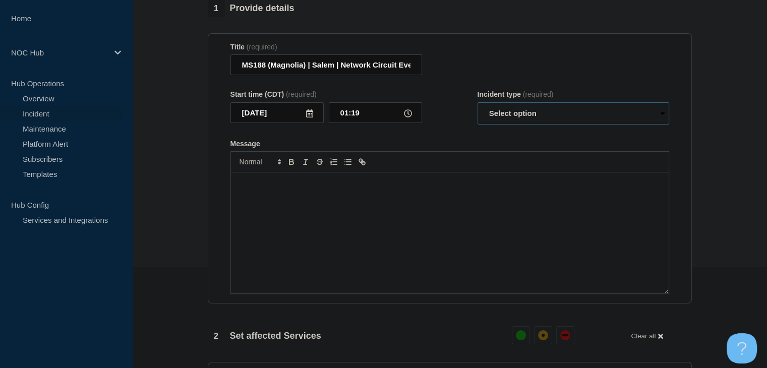
click at [523, 119] on select "Select option Investigating Identified Monitoring Resolved" at bounding box center [574, 113] width 192 height 22
select select "monitoring"
click at [478, 108] on select "Select option Investigating Identified Monitoring Resolved" at bounding box center [574, 113] width 192 height 22
click at [490, 199] on div "Message" at bounding box center [450, 232] width 438 height 121
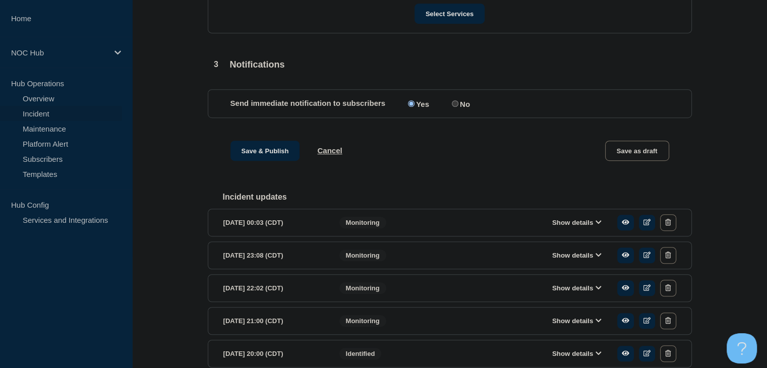
scroll to position [656, 0]
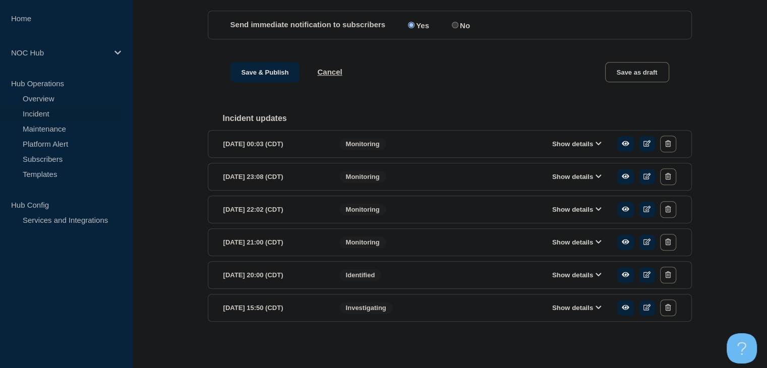
click at [574, 145] on section "2025-08-15 00:03 (CDT) Show details Monitoring" at bounding box center [450, 144] width 484 height 28
click at [573, 148] on button "Show details" at bounding box center [576, 144] width 55 height 9
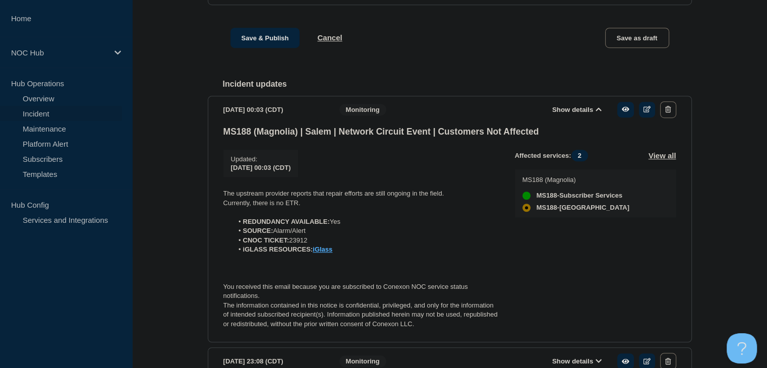
scroll to position [706, 0]
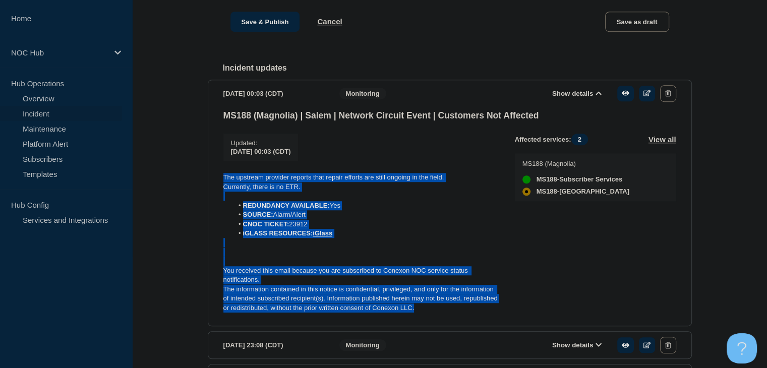
drag, startPoint x: 428, startPoint y: 323, endPoint x: 222, endPoint y: 179, distance: 251.0
click at [222, 179] on section "2025-08-15 00:03 (CDT) Show details Monitoring MS188 (Magnolia) | Salem | Netwo…" at bounding box center [450, 203] width 484 height 247
copy div "The upstream provider reports that repair efforts are still ongoing in the fiel…"
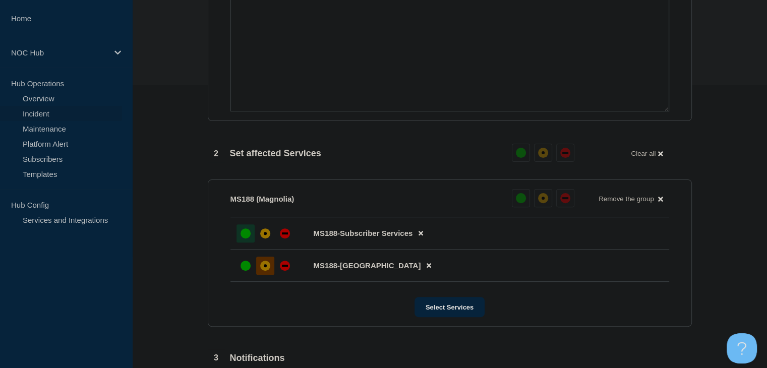
scroll to position [151, 0]
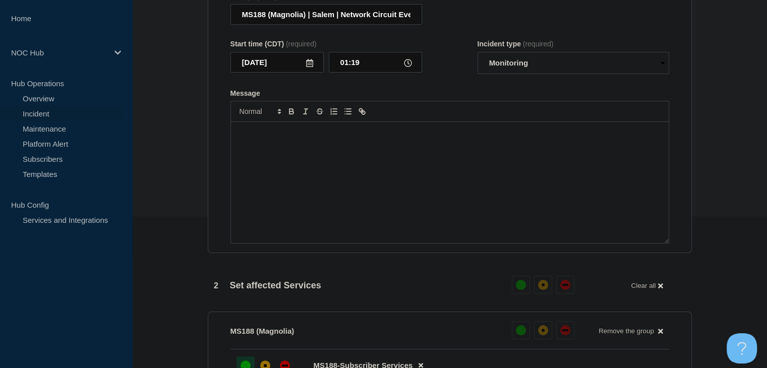
click at [288, 161] on div "Message" at bounding box center [450, 182] width 438 height 121
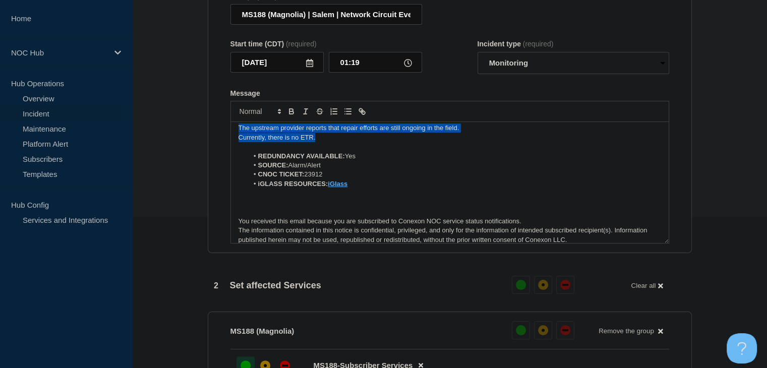
scroll to position [0, 0]
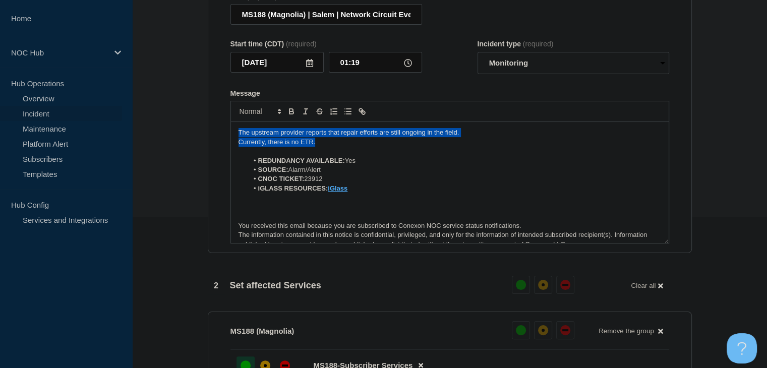
drag, startPoint x: 327, startPoint y: 143, endPoint x: 174, endPoint y: 123, distance: 154.7
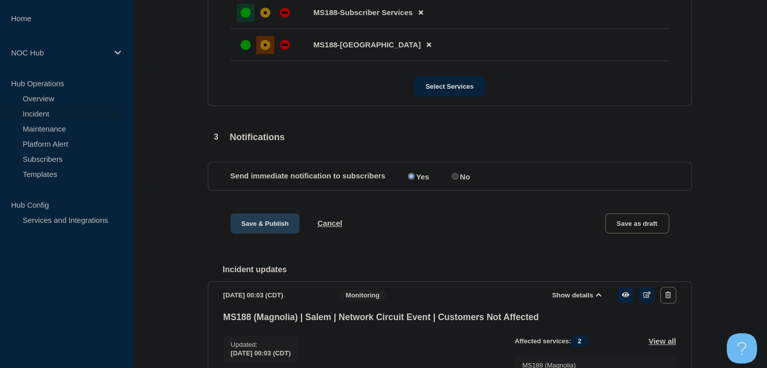
click at [244, 233] on button "Save & Publish" at bounding box center [265, 223] width 70 height 20
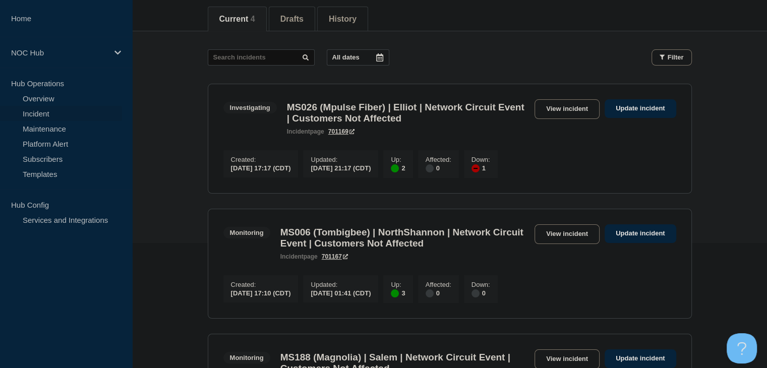
scroll to position [353, 0]
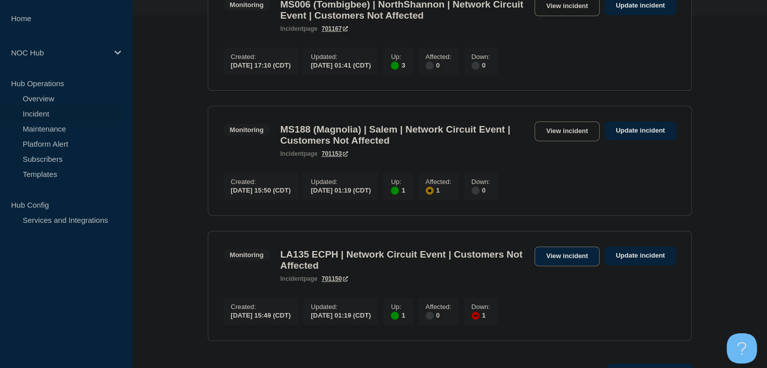
click at [569, 266] on link "View incident" at bounding box center [567, 257] width 65 height 20
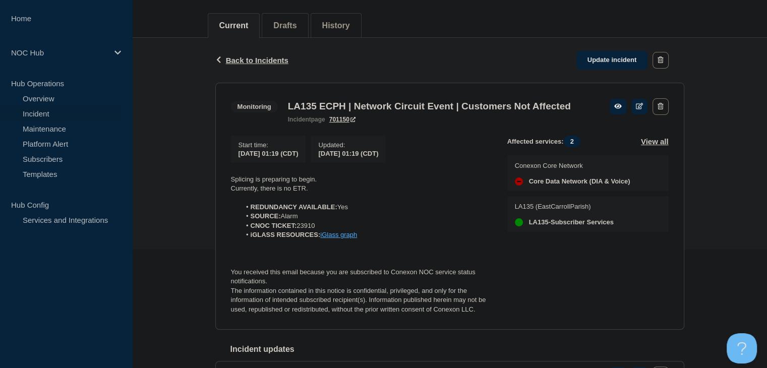
scroll to position [202, 0]
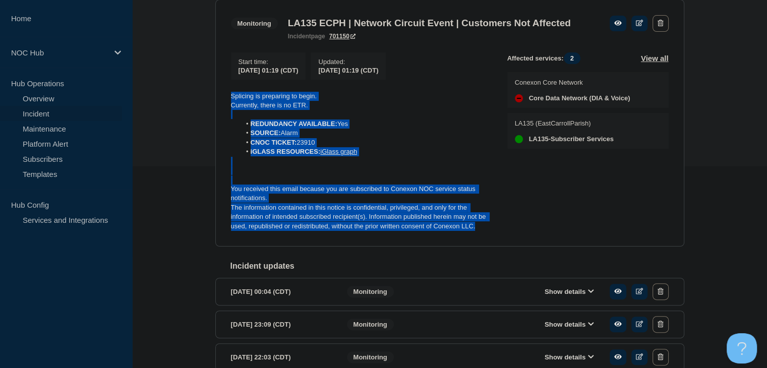
drag, startPoint x: 485, startPoint y: 245, endPoint x: 214, endPoint y: 113, distance: 300.4
click at [214, 113] on div "Back Back to Incidents Update incident Monitoring LA135 ECPH | Network Circuit …" at bounding box center [450, 228] width 484 height 547
copy div "Splicing is preparing to begin. Currently, there is no ETR. REDUNDANCY AVAILABL…"
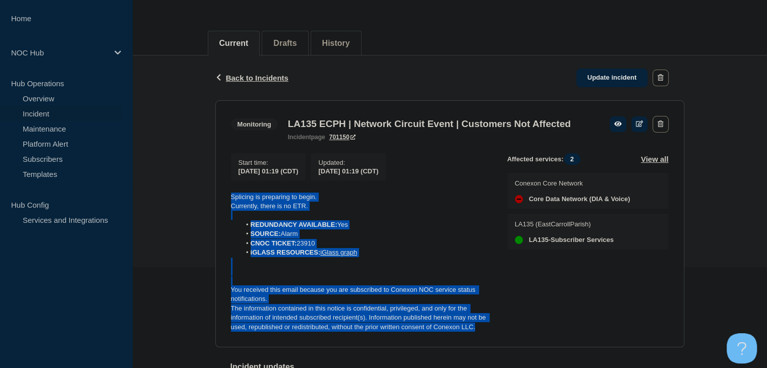
scroll to position [101, 0]
click at [593, 78] on link "Update incident" at bounding box center [612, 78] width 72 height 19
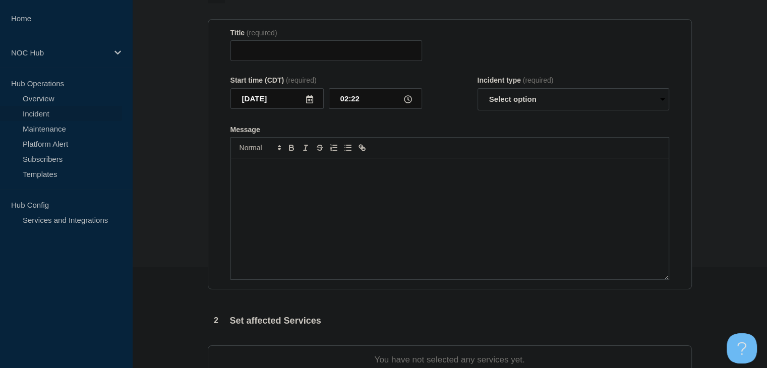
type input "LA135 ECPH | Network Circuit Event | Customers Not Affected"
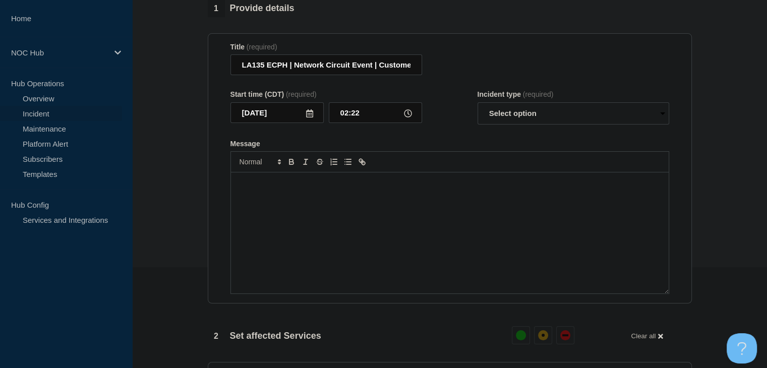
click at [378, 244] on div "Message" at bounding box center [450, 232] width 438 height 121
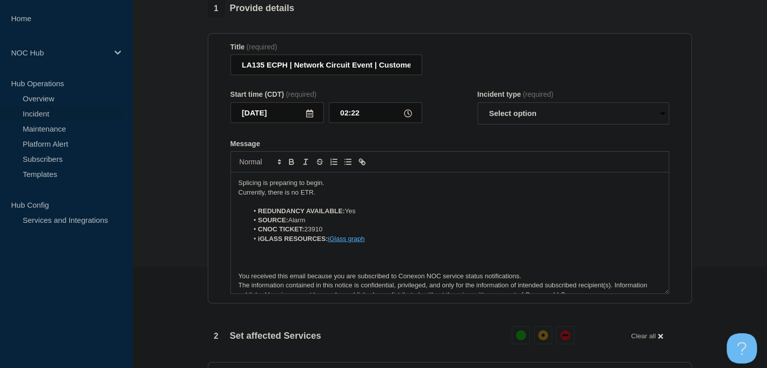
click at [236, 191] on div "Splicing is preparing to begin. Currently, there is no ETR. REDUNDANCY AVAILABL…" at bounding box center [450, 232] width 438 height 121
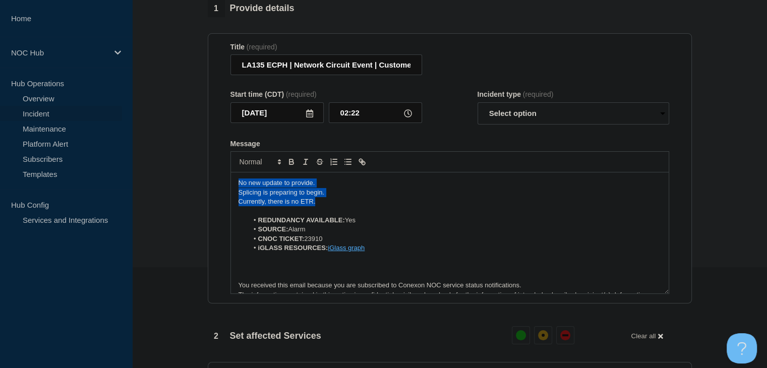
drag, startPoint x: 318, startPoint y: 209, endPoint x: 200, endPoint y: 188, distance: 119.8
copy div "No new update to provide. Splicing is preparing to begin. Currently, there is n…"
drag, startPoint x: 506, startPoint y: 119, endPoint x: 506, endPoint y: 128, distance: 9.1
click at [506, 119] on select "Select option Investigating Identified Monitoring Resolved" at bounding box center [574, 113] width 192 height 22
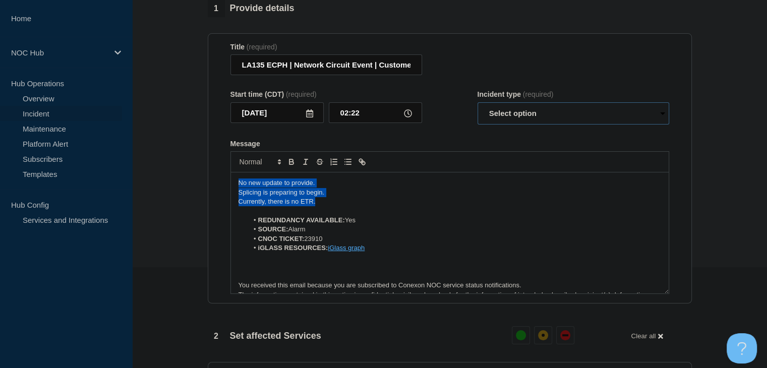
select select "monitoring"
click at [478, 108] on select "Select option Investigating Identified Monitoring Resolved" at bounding box center [574, 113] width 192 height 22
click at [462, 115] on div "Start time (CDT) (required) 2025-08-15 02:22 Incident type (required) Select op…" at bounding box center [449, 107] width 439 height 34
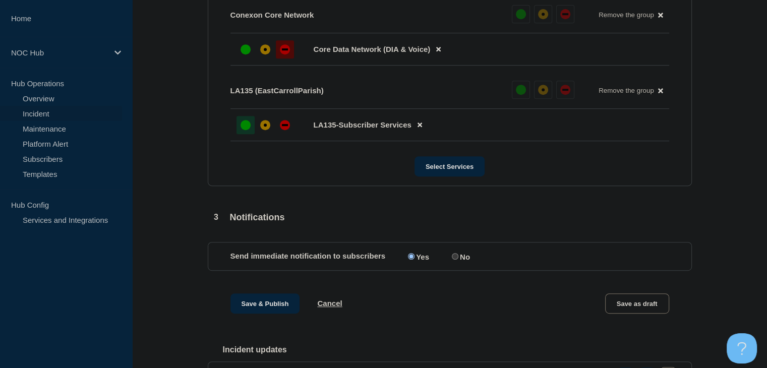
scroll to position [555, 0]
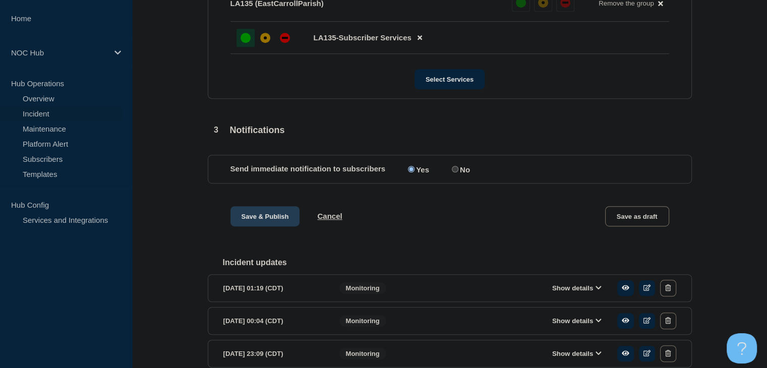
click at [253, 222] on button "Save & Publish" at bounding box center [265, 216] width 70 height 20
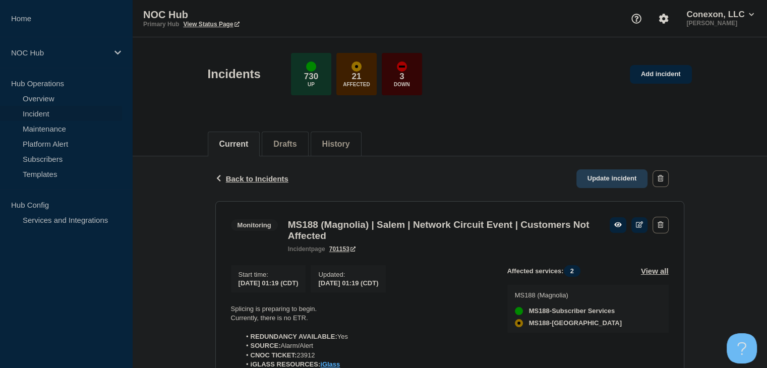
click at [610, 182] on link "Update incident" at bounding box center [612, 178] width 72 height 19
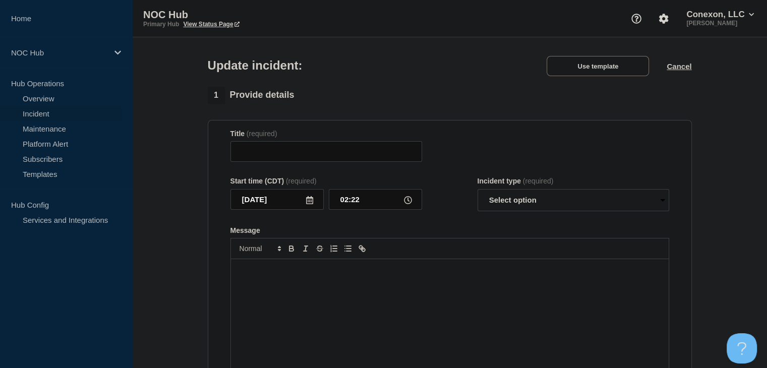
type input "MS188 (Magnolia) | Salem | Network Circuit Event | Customers Not Affected"
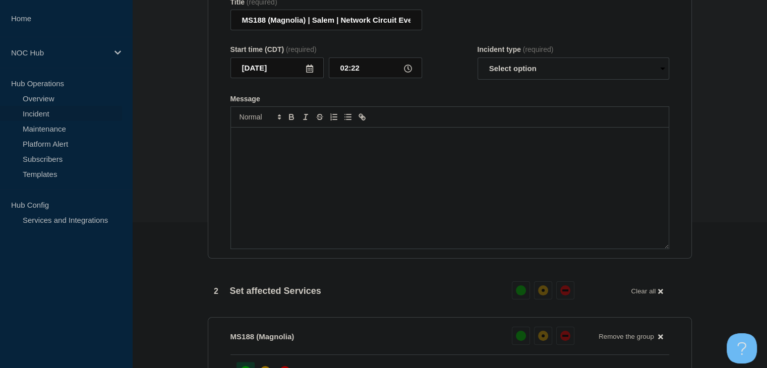
scroll to position [151, 0]
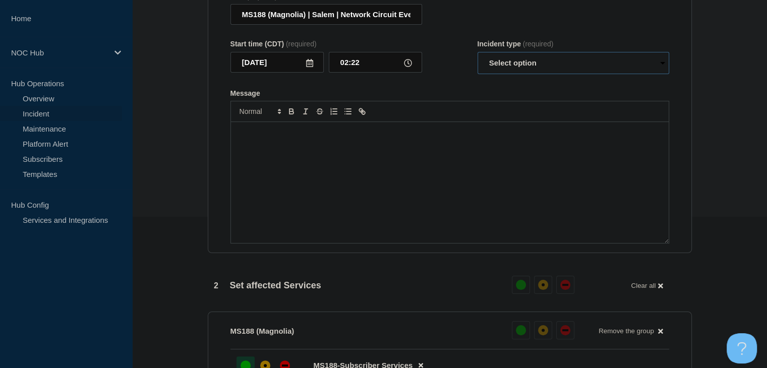
click at [518, 74] on select "Select option Investigating Identified Monitoring Resolved" at bounding box center [574, 63] width 192 height 22
select select "monitoring"
click at [478, 58] on select "Select option Investigating Identified Monitoring Resolved" at bounding box center [574, 63] width 192 height 22
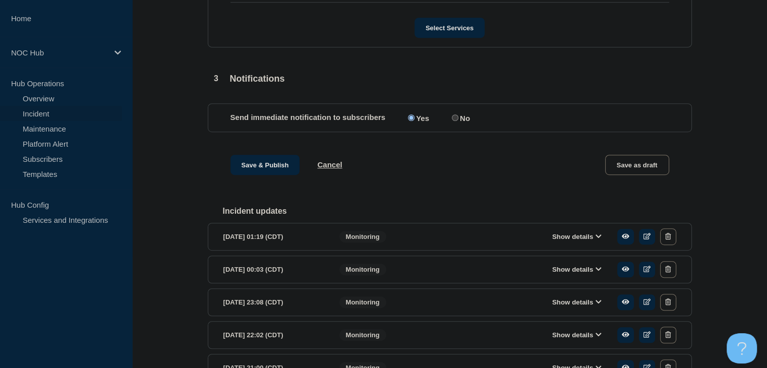
scroll to position [697, 0]
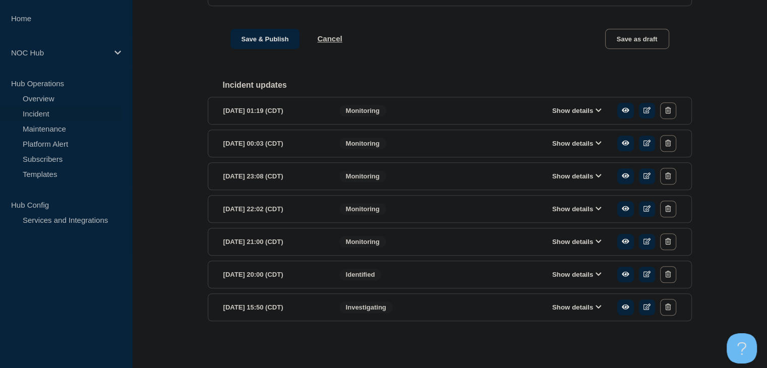
click at [551, 108] on button "Show details" at bounding box center [576, 110] width 55 height 9
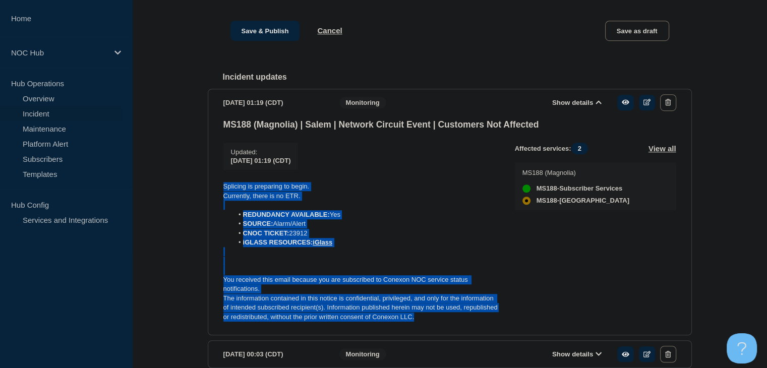
drag, startPoint x: 423, startPoint y: 326, endPoint x: 222, endPoint y: 187, distance: 244.0
click at [222, 187] on section "[DATE] 01:19 (CDT) Show details Monitoring MS188 ([GEOGRAPHIC_DATA]) | Salem | …" at bounding box center [450, 212] width 484 height 247
copy div "Splicing is preparing to begin. Currently, there is no ETR. REDUNDANCY AVAILABL…"
click at [258, 201] on p "Currently, there is no ETR." at bounding box center [360, 196] width 275 height 9
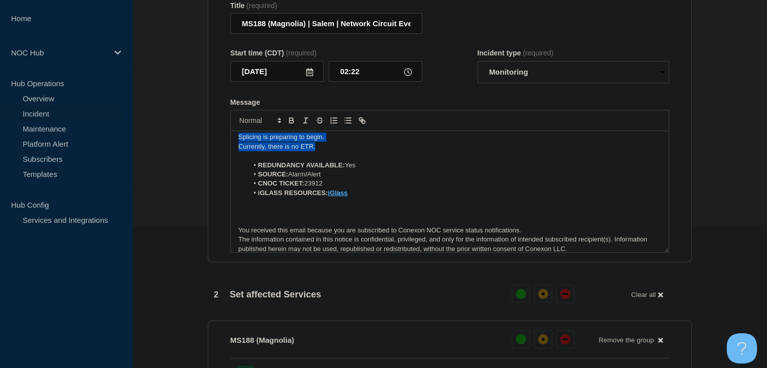
scroll to position [0, 0]
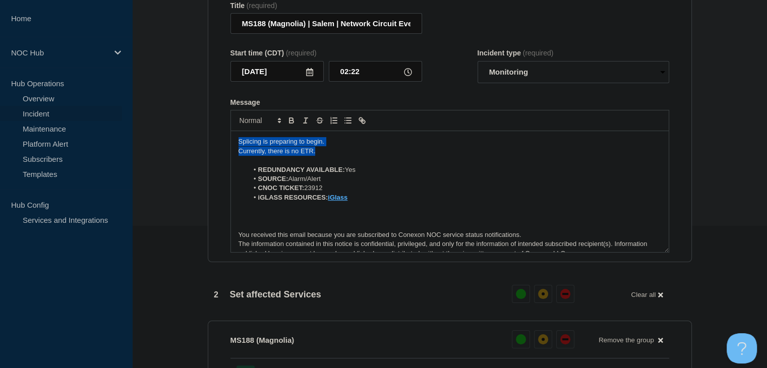
drag, startPoint x: 315, startPoint y: 154, endPoint x: 196, endPoint y: 142, distance: 120.1
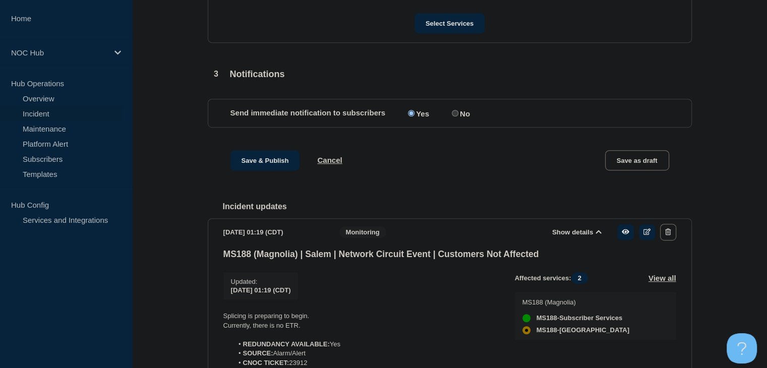
scroll to position [646, 0]
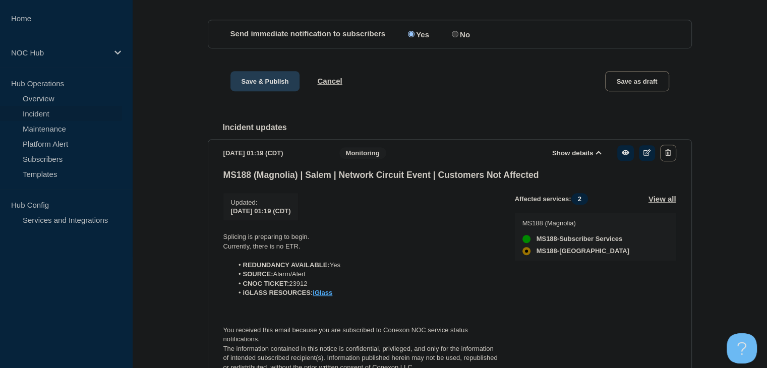
click at [277, 86] on button "Save & Publish" at bounding box center [265, 81] width 70 height 20
